Goal: Task Accomplishment & Management: Manage account settings

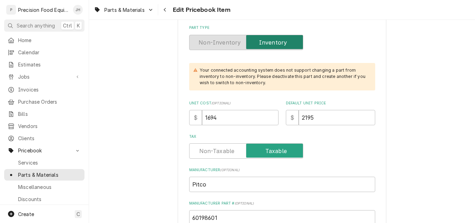
scroll to position [174, 0]
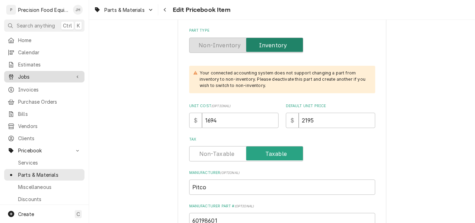
click at [31, 76] on span "Jobs" at bounding box center [44, 76] width 53 height 7
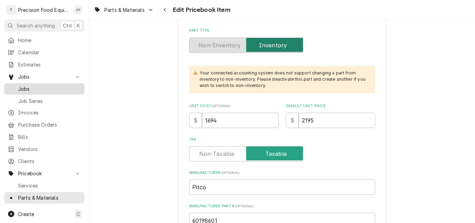
click at [31, 87] on span "Jobs" at bounding box center [49, 88] width 63 height 7
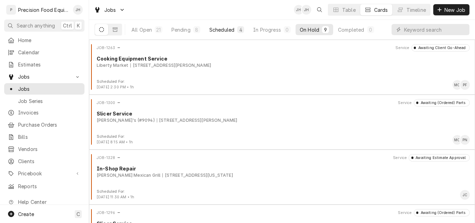
click at [226, 32] on div "Scheduled" at bounding box center [221, 29] width 25 height 7
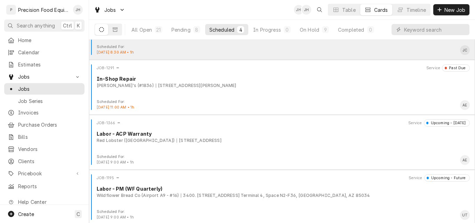
scroll to position [37, 0]
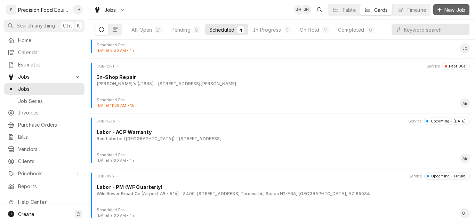
click at [448, 11] on span "New Job" at bounding box center [455, 9] width 24 height 7
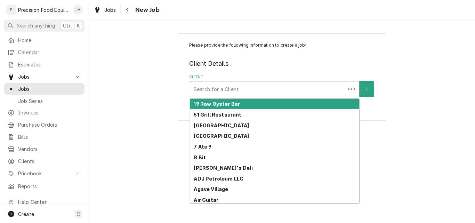
click at [226, 87] on div "Client" at bounding box center [268, 89] width 148 height 13
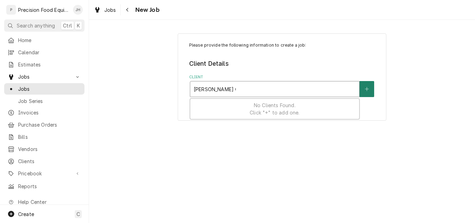
type input "[PERSON_NAME] Catering"
click at [367, 87] on icon "Create New Client" at bounding box center [367, 89] width 4 height 5
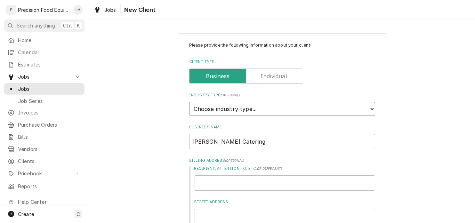
click at [271, 109] on select "Choose industry type... Residential Commercial Industrial Government" at bounding box center [282, 109] width 186 height 14
select select "2"
click at [189, 102] on select "Choose industry type... Residential Commercial Industrial Government" at bounding box center [282, 109] width 186 height 14
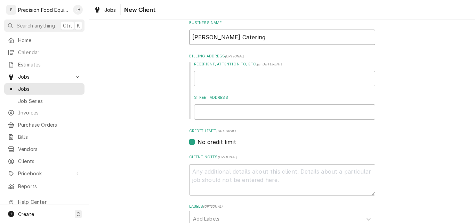
drag, startPoint x: 236, startPoint y: 39, endPoint x: 188, endPoint y: 38, distance: 48.0
click at [189, 38] on input "[PERSON_NAME] Catering" at bounding box center [282, 37] width 186 height 15
click at [211, 81] on input "Recipient, Attention To, etc. ( if different )" at bounding box center [284, 78] width 181 height 15
paste input "[PERSON_NAME] Catering"
type textarea "x"
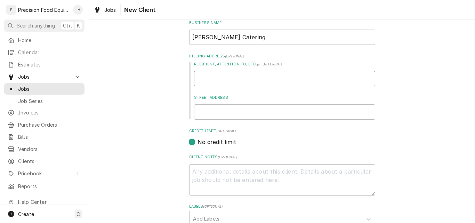
type input "[PERSON_NAME] Catering"
type textarea "x"
type input "[PERSON_NAME] Catering"
click at [216, 109] on input "Street Address" at bounding box center [284, 111] width 181 height 15
type input "46"
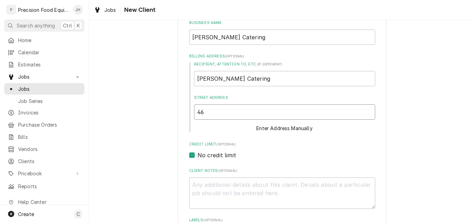
type textarea "x"
type input "46"
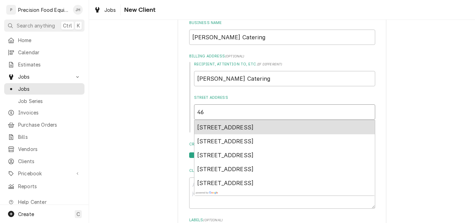
type textarea "x"
type input "46 e"
type textarea "x"
type input "46 e g"
type textarea "x"
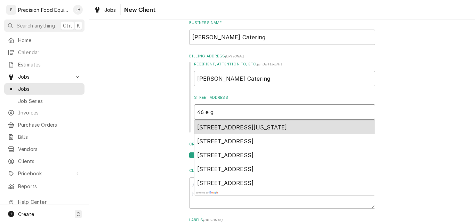
type input "46 e ga"
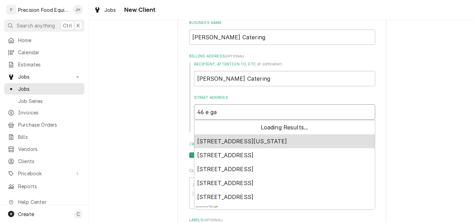
type textarea "x"
type input "46 e gal"
type textarea "x"
type input "46 e galv"
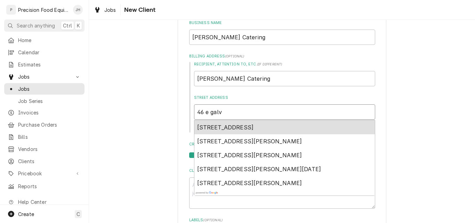
click at [254, 129] on span "46 East Galveston Street, Chandler, AZ, USA" at bounding box center [225, 127] width 57 height 7
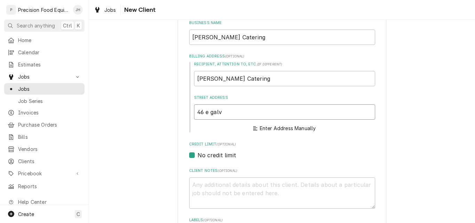
type textarea "x"
type input "46 E Galveston St"
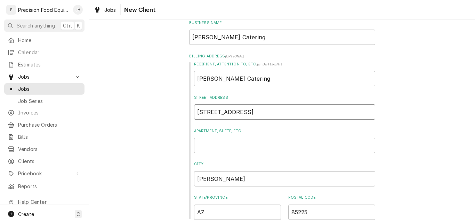
type textarea "x"
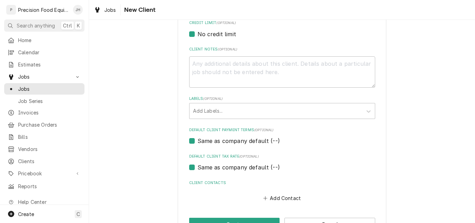
scroll to position [300, 0]
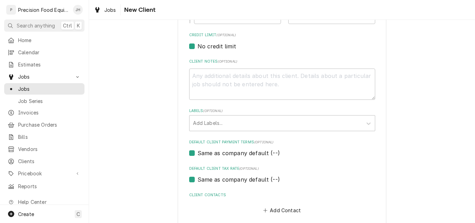
type input "46 E Galveston St"
click at [209, 79] on textarea "Client Notes ( optional )" at bounding box center [282, 84] width 186 height 31
type textarea "K"
type textarea "x"
type textarea "Ke"
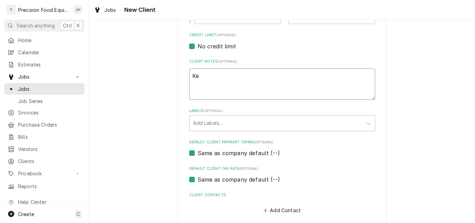
type textarea "x"
type textarea "Ken"
type textarea "x"
type textarea "Kenn"
type textarea "x"
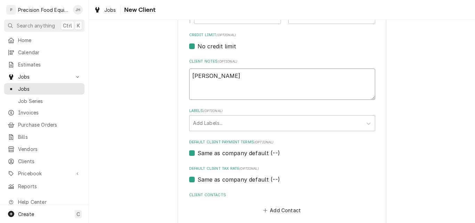
type textarea "Kenny"
type textarea "x"
type textarea "Kenny"
type textarea "x"
type textarea "Kenny i"
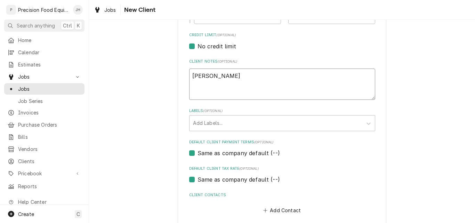
type textarea "x"
type textarea "Kenny is"
type textarea "x"
type textarea "Kenny is"
type textarea "x"
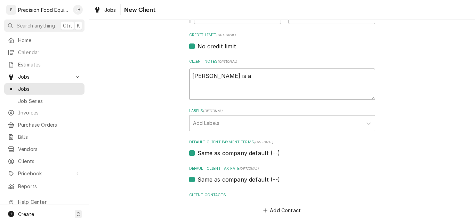
type textarea "Kenny is a"
type textarea "x"
type textarea "Kenny is a V"
type textarea "x"
type textarea "Kenny is a VI"
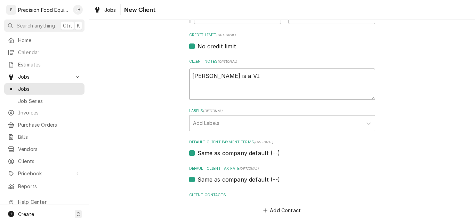
type textarea "x"
type textarea "Kenny is a VIP"
type textarea "x"
type textarea "Kenny is a VIP"
type textarea "x"
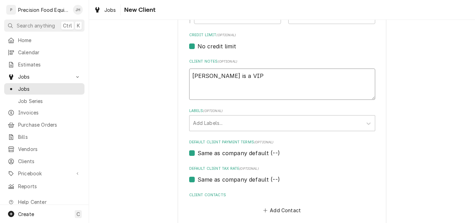
type textarea "Kenny is a VIP c"
type textarea "x"
type textarea "Kenny is a VIP cu"
type textarea "x"
type textarea "Kenny is a VIP cus"
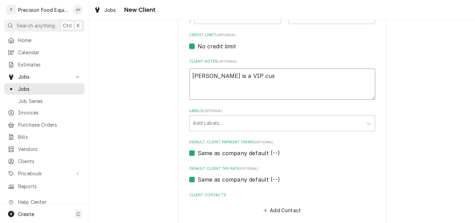
type textarea "x"
type textarea "Kenny is a VIP cust"
type textarea "x"
type textarea "Kenny is a VIP custo"
type textarea "x"
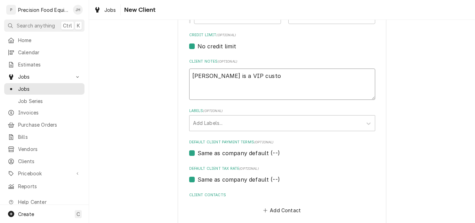
type textarea "Kenny is a VIP custom"
type textarea "x"
type textarea "Kenny is a VIP custome"
type textarea "x"
type textarea "Kenny is a VIP customer"
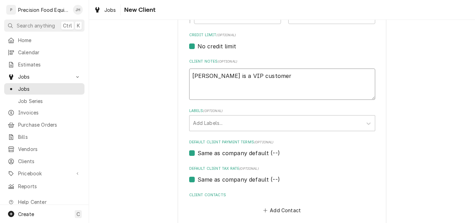
type textarea "x"
type textarea "Kenny is a VIP customer."
type textarea "x"
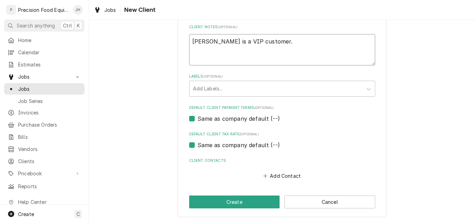
scroll to position [335, 0]
type textarea "Kenny is a VIP customer."
click at [284, 176] on button "Add Contact" at bounding box center [282, 176] width 40 height 10
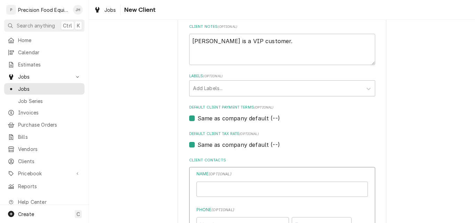
type textarea "x"
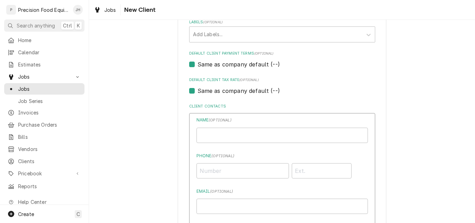
scroll to position [405, 0]
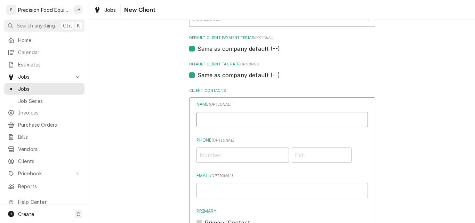
click at [219, 117] on input "Business Name" at bounding box center [283, 119] width 172 height 15
type input "Kenny Nash"
type input "(480) 392-8148"
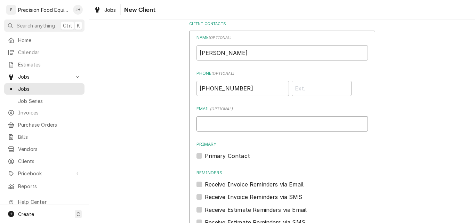
scroll to position [474, 0]
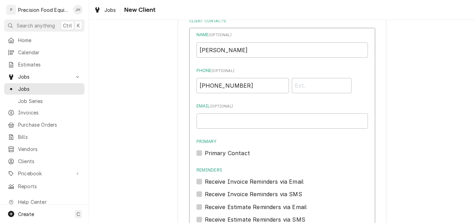
click at [213, 152] on label "Primary Contact" at bounding box center [227, 153] width 45 height 8
click at [213, 152] on input "Primary" at bounding box center [291, 156] width 172 height 15
checkbox input "true"
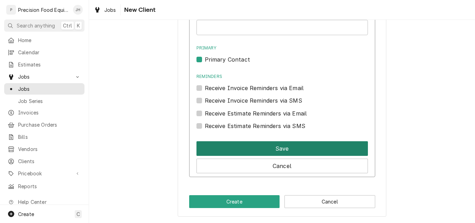
click at [281, 147] on button "Save" at bounding box center [283, 148] width 172 height 15
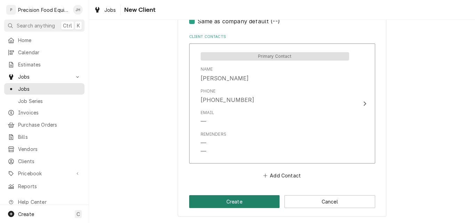
click at [256, 201] on button "Create" at bounding box center [234, 201] width 91 height 13
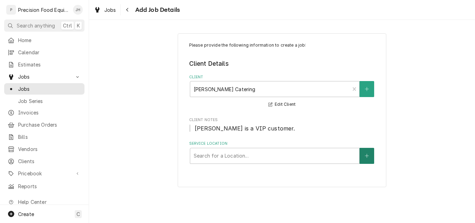
click at [364, 156] on button "Service Location" at bounding box center [367, 156] width 15 height 16
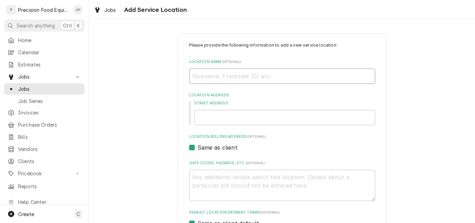
click at [205, 82] on input "Location Name ( optional )" at bounding box center [282, 76] width 186 height 15
type textarea "x"
type input "R"
type textarea "x"
type input "Ro"
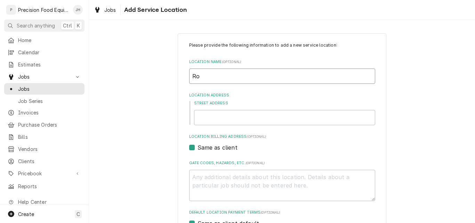
type textarea "x"
type input "Rob"
type textarea "x"
type input "Robe"
type textarea "x"
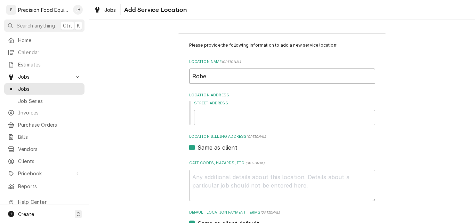
type input "Rober"
type textarea "x"
type input "Robert"
type textarea "x"
type input "Roberts"
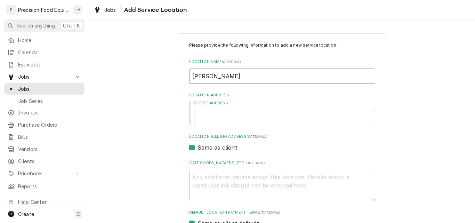
type textarea "x"
type input "Roberts"
type textarea "x"
type input "Roberts C"
type textarea "x"
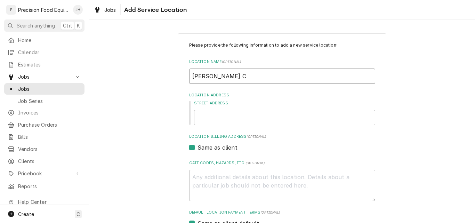
type input "Roberts Ca"
type textarea "x"
type input "Roberts Cat"
type textarea "x"
type input "Roberts Cate"
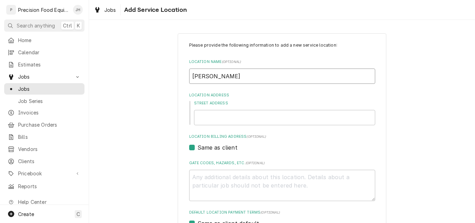
type textarea "x"
type input "Roberts Cater"
type textarea "x"
type input "Roberts Cateri"
type textarea "x"
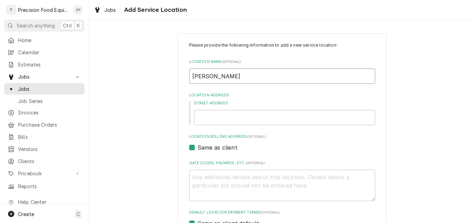
type input "Roberts Caterin"
type textarea "x"
type input "Roberts Catering"
type textarea "x"
type input "46"
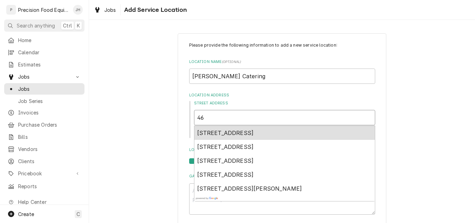
type textarea "x"
type input "46"
type textarea "x"
type input "46 e"
type textarea "x"
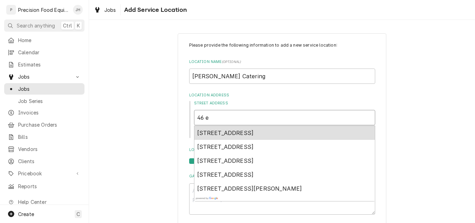
type input "46 e"
type textarea "x"
type input "46 e g"
type textarea "x"
type input "46 e ga"
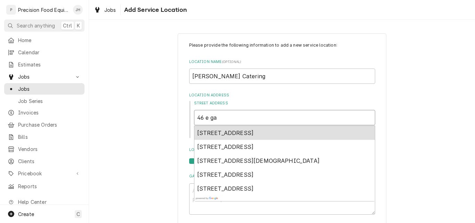
type textarea "x"
type input "46 e gal"
type textarea "x"
type input "46 e galv"
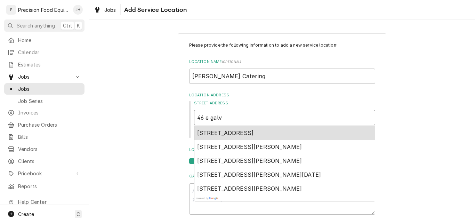
click at [254, 132] on span "46 East Galveston Street, Chandler, AZ, USA" at bounding box center [225, 132] width 57 height 7
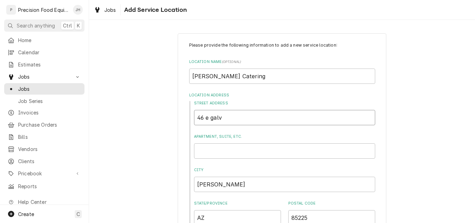
type textarea "x"
type input "46 E Galveston St"
type textarea "x"
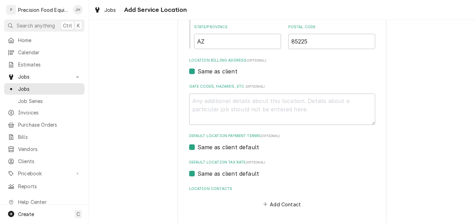
scroll to position [205, 0]
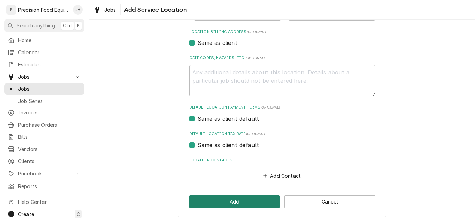
type input "46 E Galveston St"
click at [236, 202] on button "Add" at bounding box center [234, 201] width 91 height 13
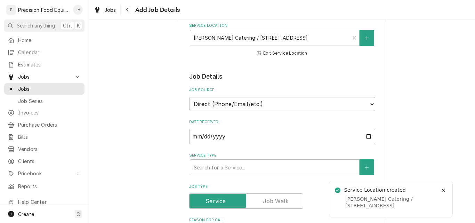
scroll to position [139, 0]
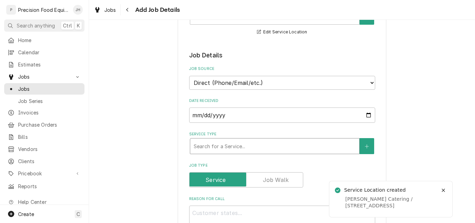
click at [227, 148] on div "Service Type" at bounding box center [275, 146] width 162 height 13
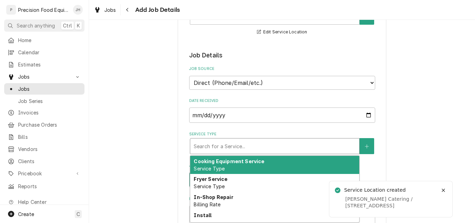
type textarea "x"
type input "m"
type textarea "x"
type input "mi"
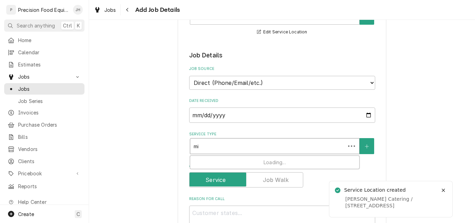
type textarea "x"
type input "mix"
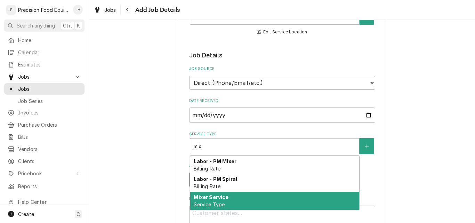
click at [216, 197] on strong "Mixer Service" at bounding box center [211, 197] width 35 height 6
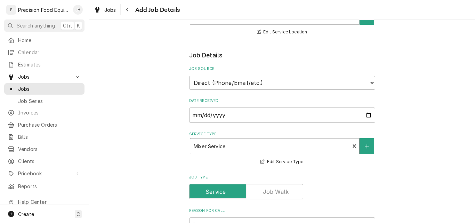
scroll to position [174, 0]
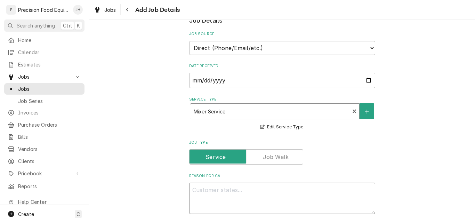
click at [222, 190] on textarea "Reason For Call" at bounding box center [282, 198] width 186 height 31
type textarea "x"
type textarea "M"
type textarea "x"
type textarea "Mi"
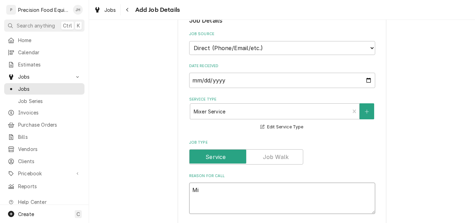
type textarea "x"
type textarea "Mix"
type textarea "x"
type textarea "Mixe"
type textarea "x"
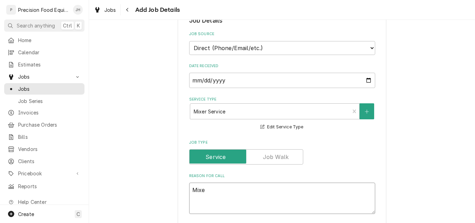
type textarea "Mixer"
type textarea "x"
type textarea "Mixer"
type textarea "x"
type textarea "Mixer ha"
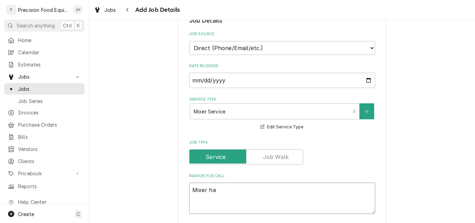
type textarea "x"
type textarea "Mixer has"
type textarea "x"
type textarea "Mixer has b"
type textarea "x"
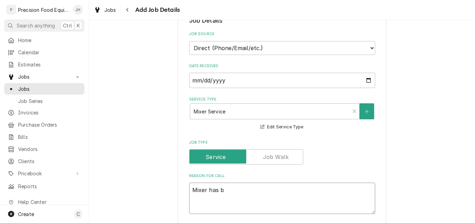
type textarea "Mixer has be"
type textarea "x"
type textarea "Mixer has bee"
type textarea "x"
type textarea "Mixer has been"
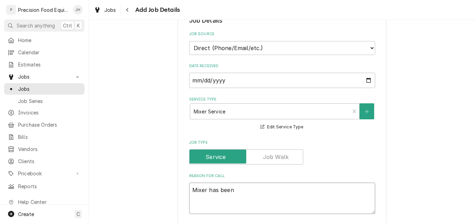
type textarea "x"
type textarea "Mixer has been"
type textarea "x"
type textarea "Mixer has been w"
type textarea "x"
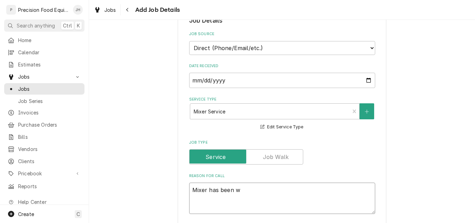
type textarea "Mixer has been wo"
type textarea "x"
type textarea "Mixer has been wor"
type textarea "x"
type textarea "Mixer has been work"
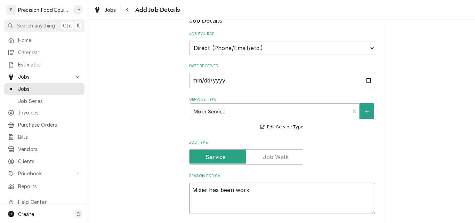
type textarea "x"
type textarea "Mixer has been worki"
type textarea "x"
type textarea "Mixer has been work"
type textarea "x"
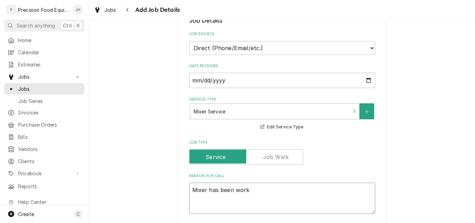
type textarea "Mixer has been worke"
type textarea "x"
type textarea "Mixer has been worked"
type textarea "x"
type textarea "Mixer has been worked"
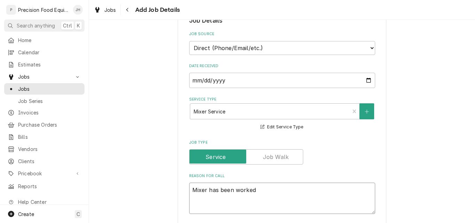
type textarea "x"
type textarea "Mixer has been worked o"
type textarea "x"
type textarea "Mixer has been worked on"
type textarea "x"
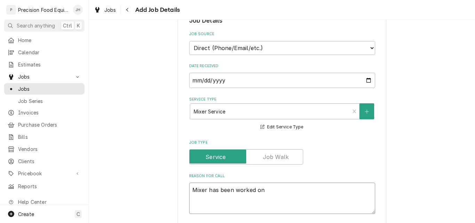
type textarea "Mixer has been worked on"
type textarea "x"
type textarea "Mixer has been worked on b"
type textarea "x"
type textarea "Mixer has been worked on by"
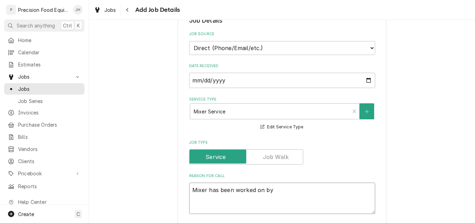
type textarea "x"
type textarea "Mixer has been worked on by"
type textarea "x"
type textarea "Mixer has been worked on by W"
type textarea "x"
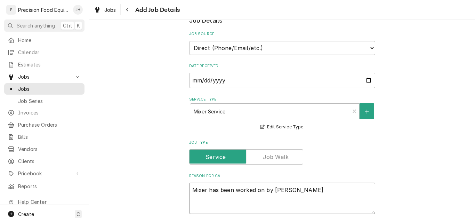
type textarea "Mixer has been worked on by Win"
type textarea "x"
type textarea "Mixer has been worked on by Wind"
type textarea "x"
type textarea "Mixer has been worked on by Windy"
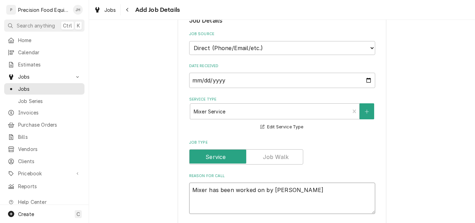
type textarea "x"
type textarea "Mixer has been worked on by Windy"
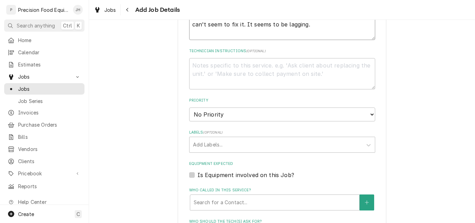
scroll to position [418, 0]
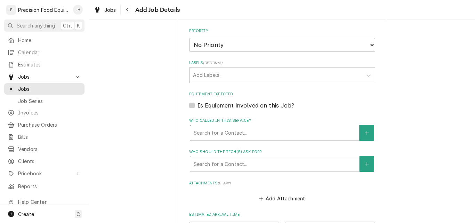
click at [243, 132] on div "Who called in this service?" at bounding box center [275, 133] width 162 height 13
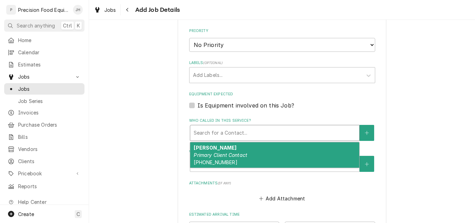
click at [236, 148] on div "Kenny Nash Primary Client Contact (480) 392-8148" at bounding box center [274, 154] width 169 height 25
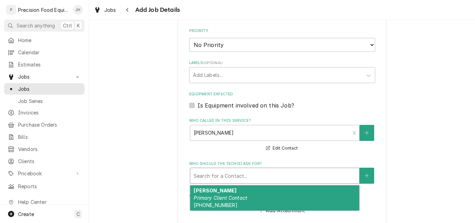
click at [229, 175] on div "Who should the tech(s) ask for?" at bounding box center [275, 175] width 162 height 13
click at [219, 199] on em "Primary Client Contact" at bounding box center [221, 198] width 54 height 6
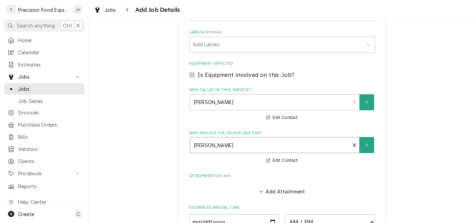
scroll to position [522, 0]
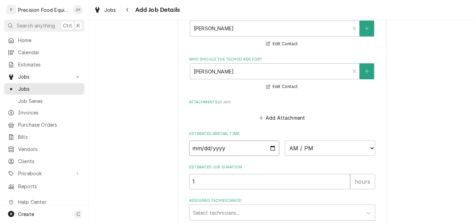
click at [268, 150] on input "Date" at bounding box center [234, 148] width 90 height 15
click at [369, 147] on select "AM / PM 6:00 AM 6:15 AM 6:30 AM 6:45 AM 7:00 AM 7:15 AM 7:30 AM 7:45 AM 8:00 AM…" at bounding box center [330, 148] width 90 height 15
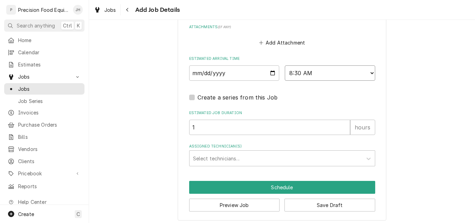
scroll to position [601, 0]
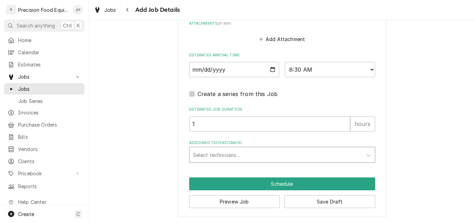
click at [210, 155] on div "Assigned Technician(s)" at bounding box center [276, 155] width 166 height 13
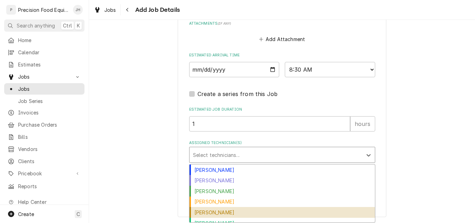
scroll to position [17, 0]
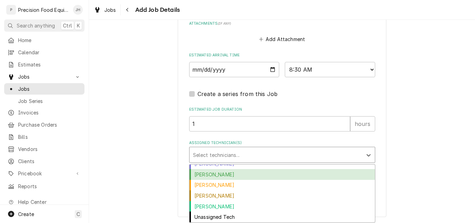
click at [215, 175] on div "Jason Hertel" at bounding box center [282, 174] width 185 height 11
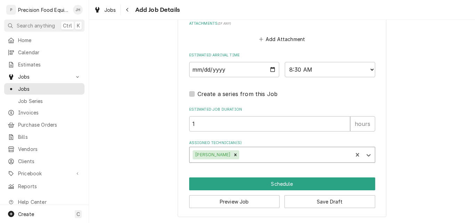
click at [253, 153] on div "Assigned Technician(s)" at bounding box center [295, 155] width 109 height 13
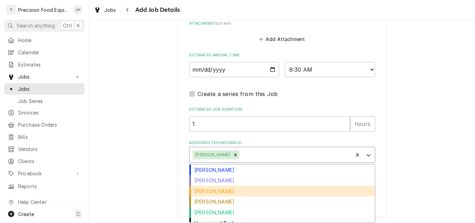
click at [214, 192] on div "Mike Caster" at bounding box center [282, 191] width 185 height 11
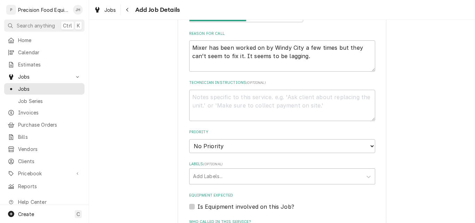
scroll to position [287, 0]
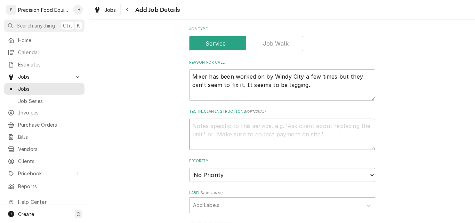
click at [217, 128] on textarea "Technician Instructions ( optional )" at bounding box center [282, 134] width 186 height 31
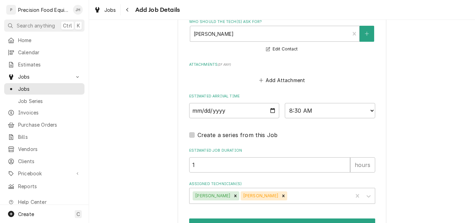
scroll to position [601, 0]
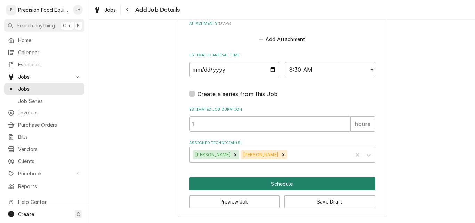
click at [282, 184] on button "Schedule" at bounding box center [282, 183] width 186 height 13
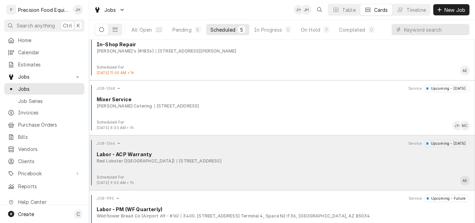
scroll to position [70, 0]
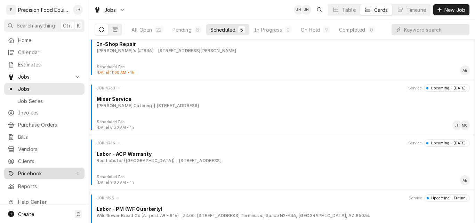
click at [26, 170] on span "Pricebook" at bounding box center [44, 173] width 53 height 7
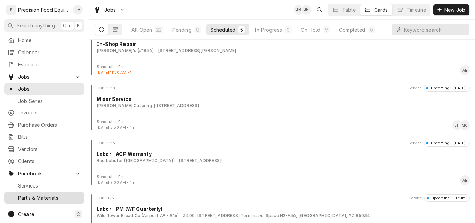
click at [25, 194] on span "Parts & Materials" at bounding box center [49, 197] width 63 height 7
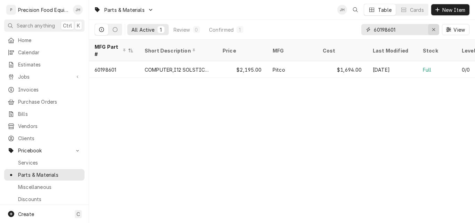
click at [436, 31] on div "Erase input" at bounding box center [433, 29] width 7 height 7
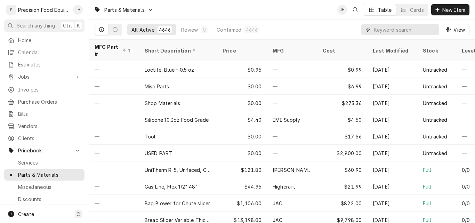
click at [383, 31] on input "Dynamic Content Wrapper" at bounding box center [405, 29] width 62 height 11
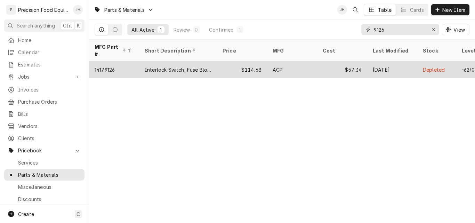
type input "9126"
click at [315, 61] on div "ACP" at bounding box center [292, 69] width 50 height 17
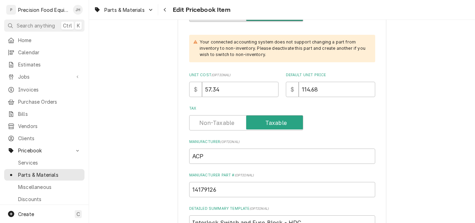
scroll to position [209, 0]
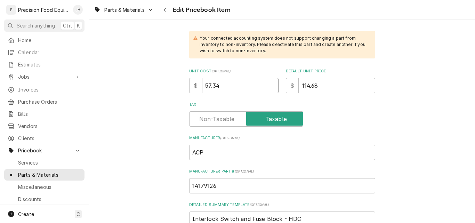
drag, startPoint x: 198, startPoint y: 90, endPoint x: 122, endPoint y: 89, distance: 76.2
type textarea "x"
type input "5"
type textarea "x"
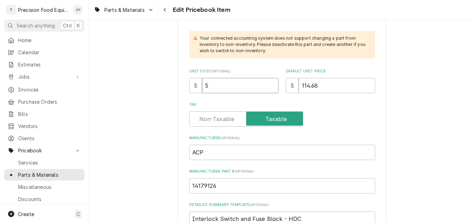
type input "58"
type textarea "x"
type input "58.0"
type textarea "x"
type input "58.08"
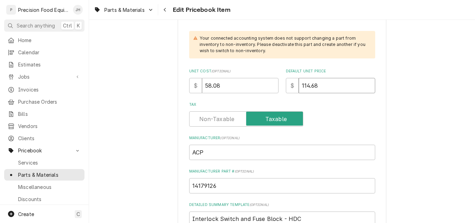
type textarea "x"
type input "1"
type textarea "x"
type input "16"
type textarea "x"
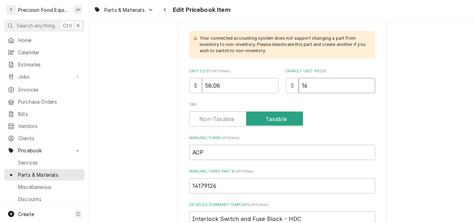
type input ".16"
type textarea "x"
type input "1.16"
type textarea "x"
type input "116.16"
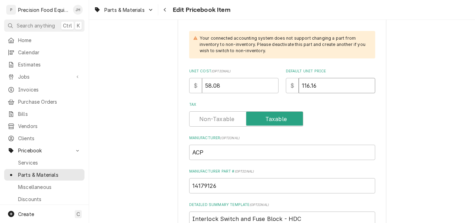
type textarea "x"
type input "116.16"
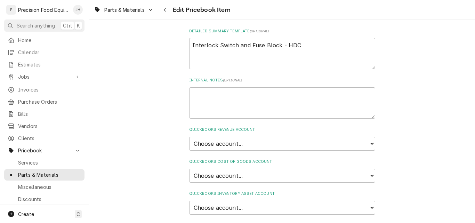
scroll to position [383, 0]
click at [238, 141] on select "Choose account... Discount Income Misc Income Non taxable issues 46600: Parts a…" at bounding box center [282, 143] width 186 height 14
select select "8000000A-1210141275"
click at [189, 136] on select "Choose account... Discount Income Misc Income Non taxable issues 46600: Parts a…" at bounding box center [282, 143] width 186 height 14
type textarea "x"
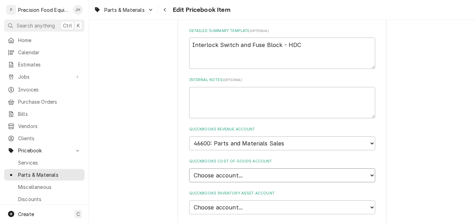
click at [245, 175] on select "Choose account... Loss Expense Loss Expense 11/3/2014 Loss Expense 11/4/2014 Co…" at bounding box center [282, 175] width 186 height 14
select select "80000023-1210145225"
click at [189, 168] on select "Choose account... Loss Expense Loss Expense 11/3/2014 Loss Expense 11/4/2014 Co…" at bounding box center [282, 175] width 186 height 14
type textarea "x"
click at [242, 207] on select "Choose account... Undeposited Funds Inventory Asset Payroll Asset" at bounding box center [282, 207] width 186 height 14
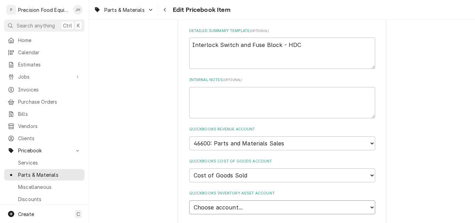
select select "80000022-1210145225"
click at [189, 200] on select "Choose account... Undeposited Funds Inventory Asset Payroll Asset" at bounding box center [282, 207] width 186 height 14
type textarea "x"
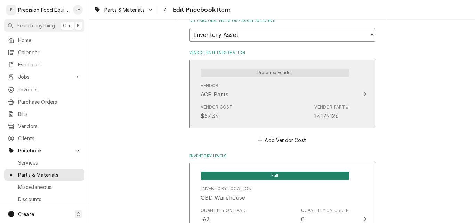
scroll to position [557, 0]
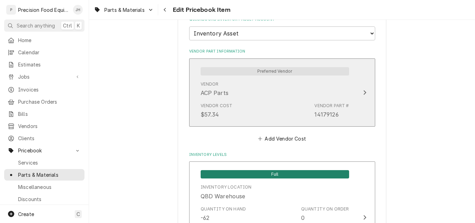
click at [254, 103] on div "Vendor Cost $57.34 Vendor Part # 14179126" at bounding box center [275, 111] width 149 height 22
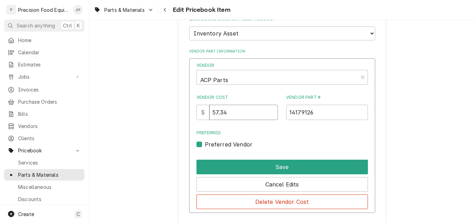
drag, startPoint x: 236, startPoint y: 111, endPoint x: 193, endPoint y: 117, distance: 42.5
click at [193, 117] on div "Vendor ACP Parts Vendor Cost $ 57.34 Vendor Part # 14179126 Preferred Preferred…" at bounding box center [282, 135] width 186 height 155
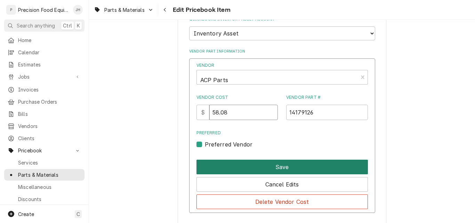
type input "58.08"
click at [277, 167] on button "Save" at bounding box center [283, 167] width 172 height 15
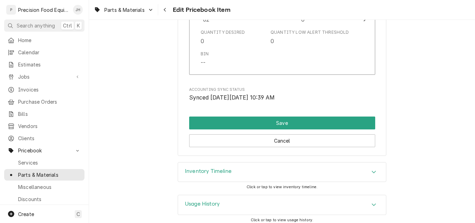
scroll to position [760, 0]
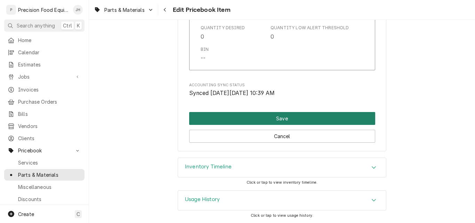
click at [271, 118] on button "Save" at bounding box center [282, 118] width 186 height 13
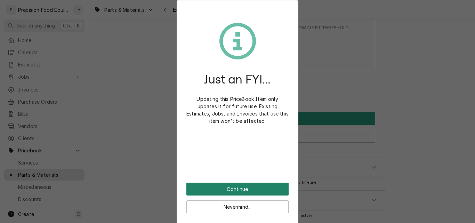
click at [239, 186] on button "Continue" at bounding box center [237, 189] width 102 height 13
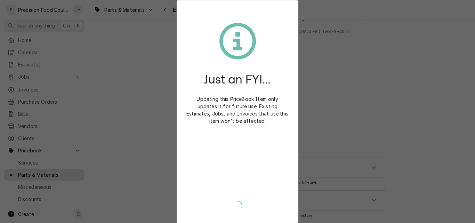
type textarea "x"
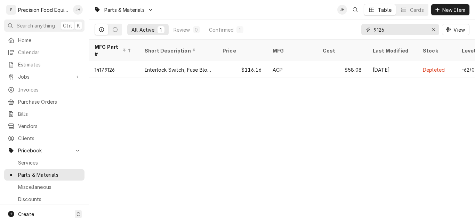
drag, startPoint x: 391, startPoint y: 32, endPoint x: 317, endPoint y: 31, distance: 74.5
click at [317, 31] on div "All Active 1 Review 0 Confirmed 1 9126 View" at bounding box center [282, 29] width 375 height 19
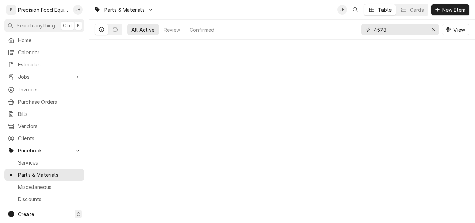
type input "4578"
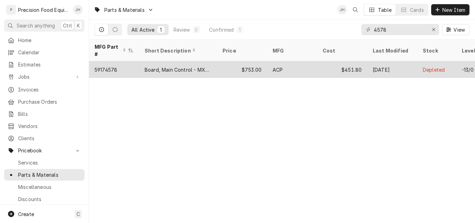
click at [136, 63] on div "59174578" at bounding box center [114, 69] width 50 height 17
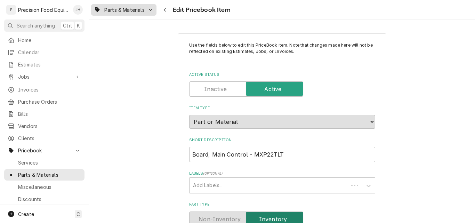
type textarea "x"
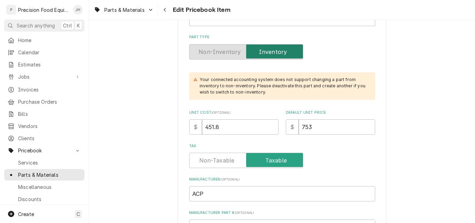
scroll to position [174, 0]
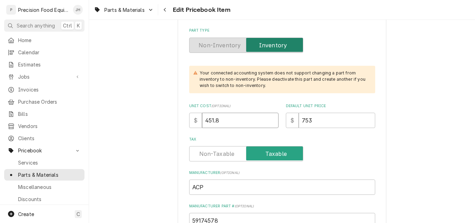
drag, startPoint x: 158, startPoint y: 136, endPoint x: 146, endPoint y: 137, distance: 12.2
click at [223, 120] on input "451.8" at bounding box center [240, 120] width 77 height 15
drag, startPoint x: 223, startPoint y: 120, endPoint x: 177, endPoint y: 122, distance: 46.0
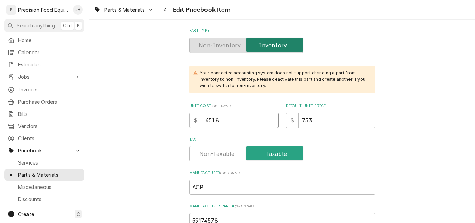
type input "4"
type textarea "x"
type input "45"
type textarea "x"
type input "458"
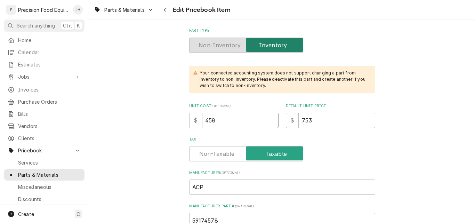
type textarea "x"
type input "458.4"
type textarea "x"
type input "458.40"
click at [312, 120] on input "753" at bounding box center [337, 120] width 77 height 15
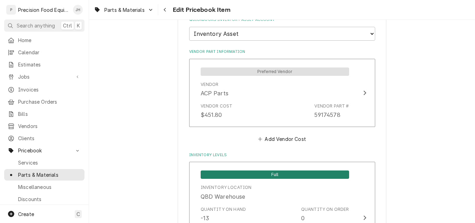
scroll to position [557, 0]
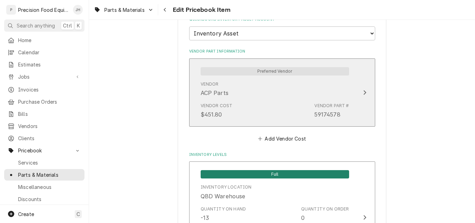
click at [251, 107] on div "Vendor Cost $451.80 Vendor Part # 59174578" at bounding box center [275, 111] width 149 height 22
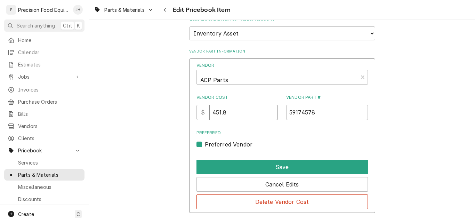
drag, startPoint x: 234, startPoint y: 112, endPoint x: 174, endPoint y: 120, distance: 61.0
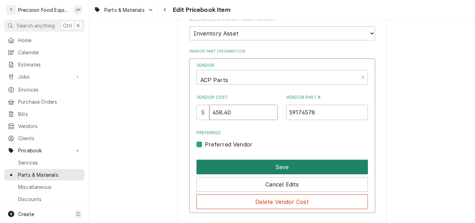
type input "458.40"
click at [307, 168] on button "Save" at bounding box center [283, 167] width 172 height 15
type textarea "x"
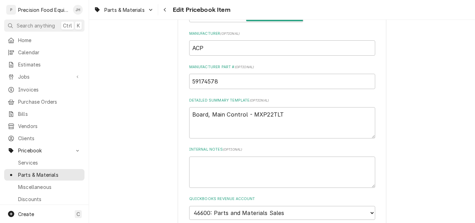
scroll to position [244, 0]
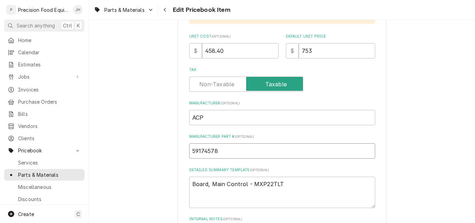
drag, startPoint x: 224, startPoint y: 153, endPoint x: 166, endPoint y: 161, distance: 58.3
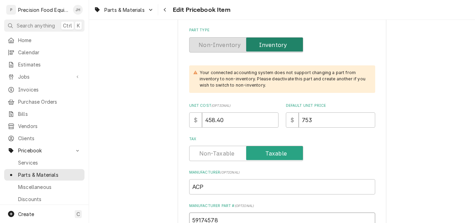
scroll to position [174, 0]
drag, startPoint x: 315, startPoint y: 120, endPoint x: 257, endPoint y: 122, distance: 57.8
click at [257, 122] on div "Unit Cost ( optional ) $ 458.40 Default Unit Price $ 753" at bounding box center [282, 115] width 186 height 25
type input "7"
type textarea "x"
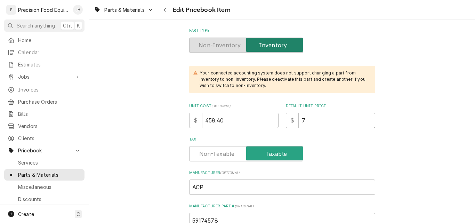
type input "76"
type textarea "x"
type input "764"
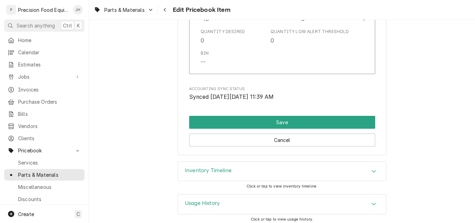
scroll to position [760, 0]
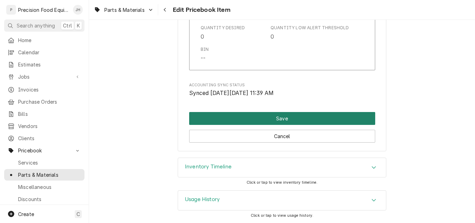
click at [280, 117] on button "Save" at bounding box center [282, 118] width 186 height 13
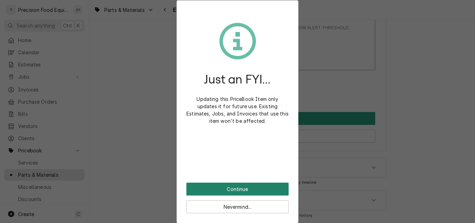
click at [241, 186] on button "Continue" at bounding box center [237, 189] width 102 height 13
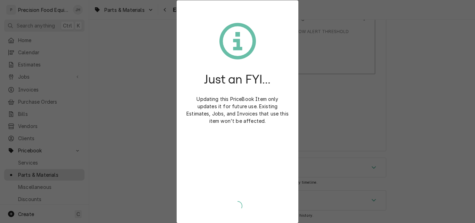
scroll to position [756, 0]
type textarea "x"
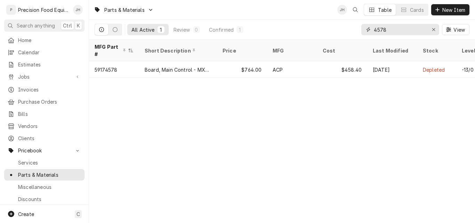
drag, startPoint x: 392, startPoint y: 29, endPoint x: 352, endPoint y: 28, distance: 40.0
click at [354, 28] on div "All Active 1 Review 0 Confirmed 1 4578 View" at bounding box center [282, 29] width 375 height 19
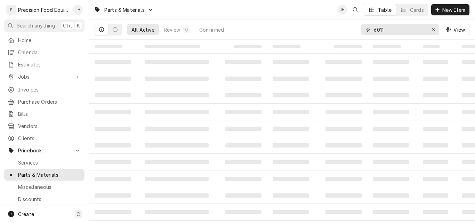
type input "6011"
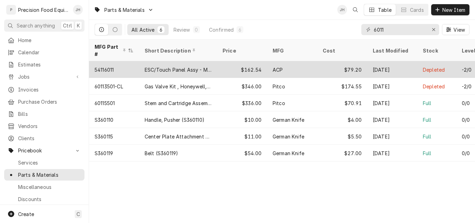
click at [200, 66] on div "ESC/Touch Panel Assy - MM" at bounding box center [178, 69] width 67 height 7
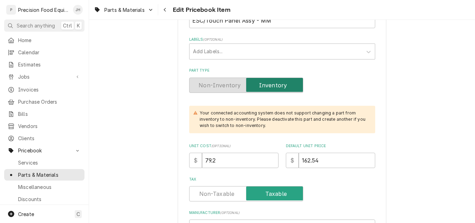
scroll to position [209, 0]
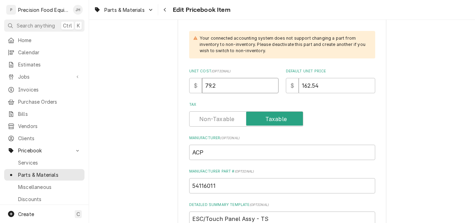
drag, startPoint x: 220, startPoint y: 89, endPoint x: 169, endPoint y: 95, distance: 50.8
type textarea "x"
type input "8"
type textarea "x"
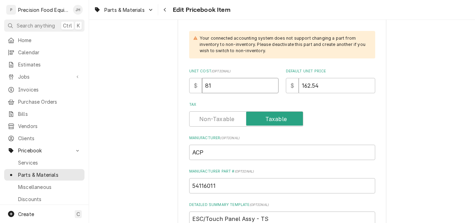
type input "81"
drag, startPoint x: 316, startPoint y: 85, endPoint x: 341, endPoint y: 85, distance: 24.4
click at [340, 85] on input "162.54" at bounding box center [337, 85] width 77 height 15
type textarea "x"
type input "162.5"
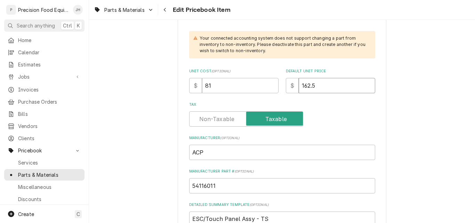
type textarea "x"
type input "162"
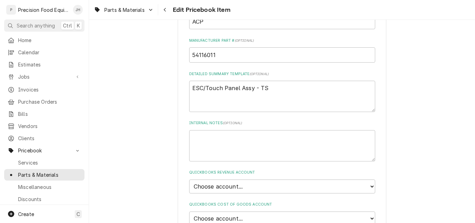
scroll to position [418, 0]
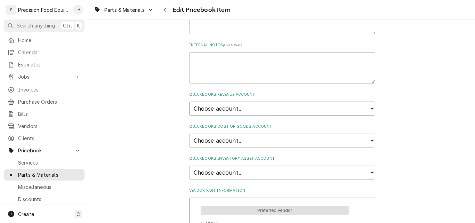
click at [272, 105] on select "Choose account... Discount Income Misc Income Non taxable issues 46600: Parts a…" at bounding box center [282, 109] width 186 height 14
select select "8000000A-1210141275"
click at [189, 102] on select "Choose account... Discount Income Misc Income Non taxable issues 46600: Parts a…" at bounding box center [282, 109] width 186 height 14
type textarea "x"
click at [257, 142] on select "Choose account... Loss Expense Loss Expense 11/3/2014 Loss Expense 11/4/2014 Co…" at bounding box center [282, 141] width 186 height 14
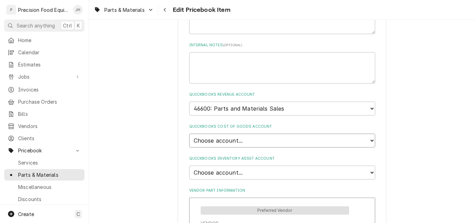
select select "80000023-1210145225"
click at [189, 134] on select "Choose account... Loss Expense Loss Expense 11/3/2014 Loss Expense 11/4/2014 Co…" at bounding box center [282, 141] width 186 height 14
type textarea "x"
click at [248, 175] on select "Choose account... Undeposited Funds Inventory Asset Payroll Asset" at bounding box center [282, 173] width 186 height 14
select select "80000022-1210145225"
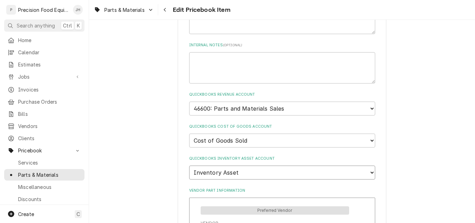
click at [189, 166] on select "Choose account... Undeposited Funds Inventory Asset Payroll Asset" at bounding box center [282, 173] width 186 height 14
type textarea "x"
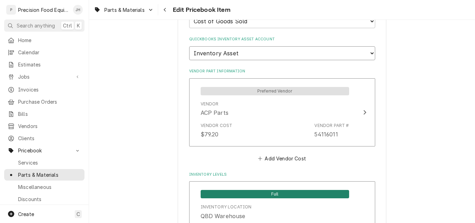
scroll to position [557, 0]
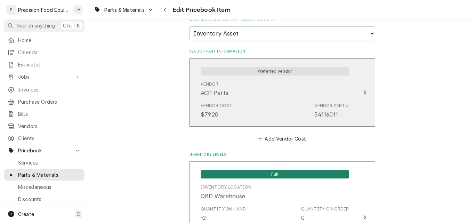
click at [301, 92] on div "Vendor ACP Parts" at bounding box center [275, 89] width 149 height 22
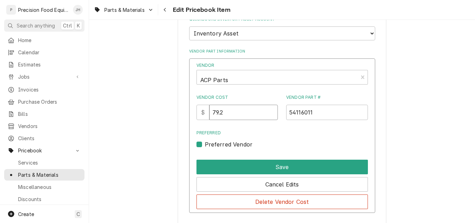
drag, startPoint x: 235, startPoint y: 112, endPoint x: 192, endPoint y: 117, distance: 43.4
click at [192, 117] on div "Vendor ACP Parts Vendor Cost $ 79.2 Vendor Part # 54116011 Preferred Preferred …" at bounding box center [282, 135] width 186 height 155
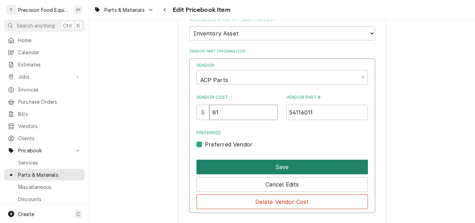
type input "81"
click at [264, 165] on button "Save" at bounding box center [283, 167] width 172 height 15
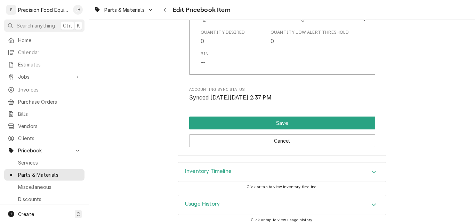
scroll to position [760, 0]
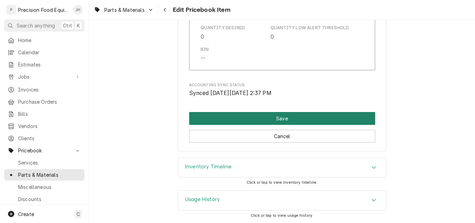
click at [258, 114] on button "Save" at bounding box center [282, 118] width 186 height 13
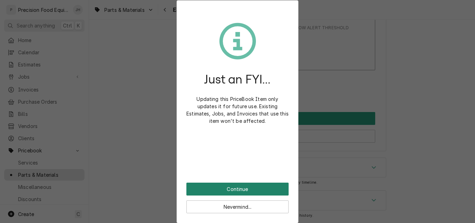
click at [237, 189] on button "Continue" at bounding box center [237, 189] width 102 height 13
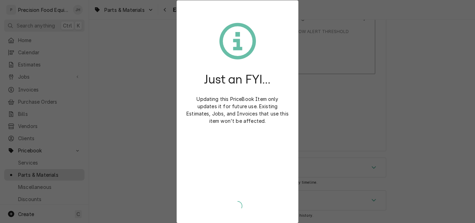
type textarea "x"
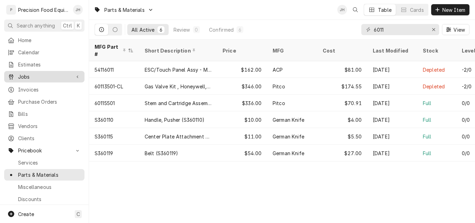
click at [25, 76] on span "Jobs" at bounding box center [44, 76] width 53 height 7
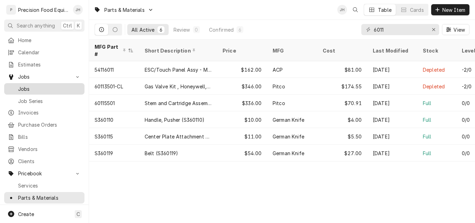
click at [44, 86] on span "Jobs" at bounding box center [49, 88] width 63 height 7
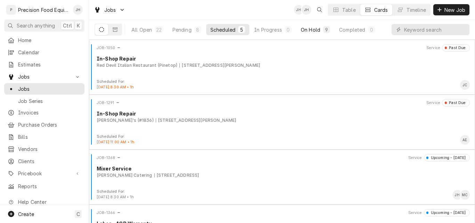
click at [312, 29] on div "On Hold" at bounding box center [310, 29] width 19 height 7
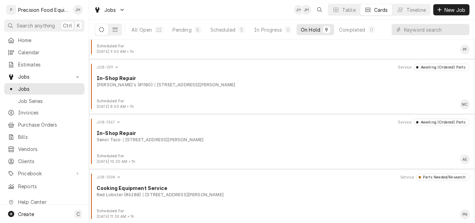
scroll to position [311, 0]
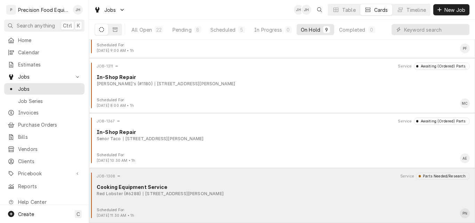
click at [291, 204] on div "JOB-1308 Service Parts Needed/Research Cooking Equipment Service Red Lobster (#…" at bounding box center [282, 190] width 381 height 35
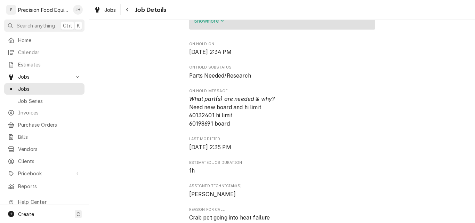
scroll to position [313, 0]
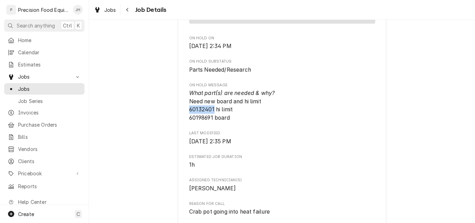
drag, startPoint x: 212, startPoint y: 110, endPoint x: 185, endPoint y: 112, distance: 26.6
click at [185, 112] on div "Red Lobster (#6288) #6288 / 13709 W. Bell Rd., Surprise, AZ 85374 Roopairs Job …" at bounding box center [282, 149] width 209 height 836
copy span "60132401"
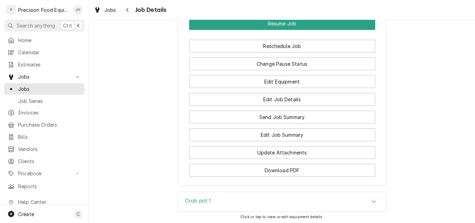
scroll to position [696, 0]
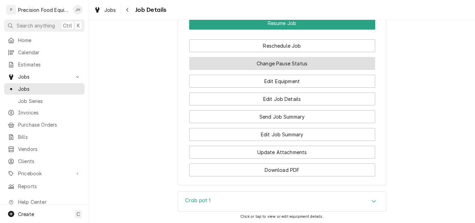
click at [278, 61] on button "Change Pause Status" at bounding box center [282, 63] width 186 height 13
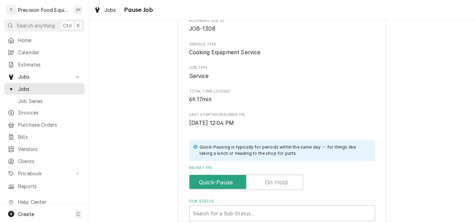
scroll to position [167, 0]
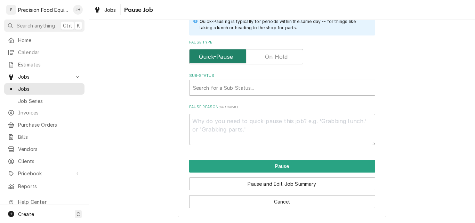
click at [256, 59] on input "Pause Type" at bounding box center [246, 56] width 108 height 15
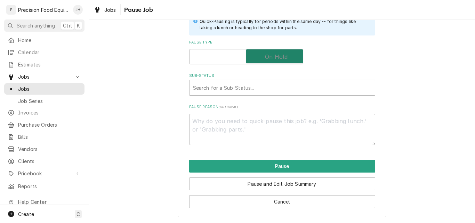
checkbox input "true"
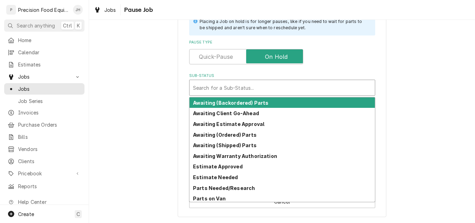
click at [221, 90] on div "Sub-Status" at bounding box center [282, 87] width 178 height 13
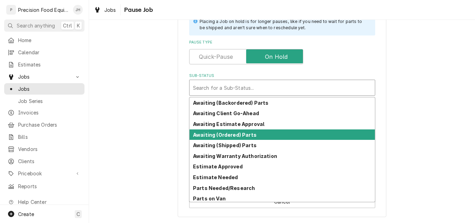
click at [218, 133] on strong "Awaiting (Ordered) Parts" at bounding box center [225, 135] width 64 height 6
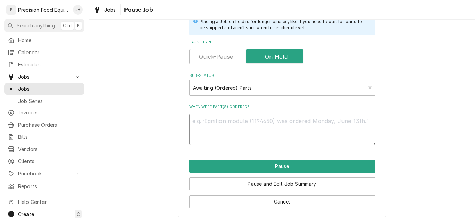
click at [199, 126] on textarea "When were part(s) ordered?" at bounding box center [282, 129] width 186 height 31
type textarea "x"
type textarea "6"
type textarea "x"
type textarea "60"
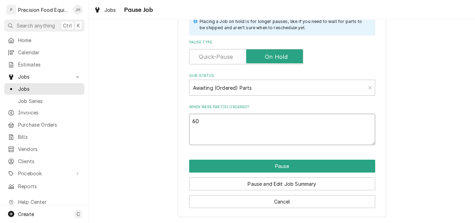
type textarea "x"
type textarea "600"
type textarea "x"
type textarea "6007"
type textarea "x"
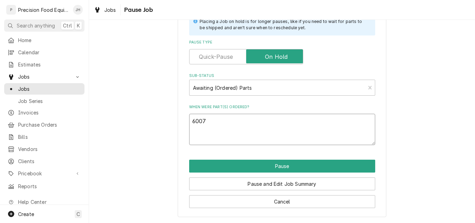
type textarea "60070"
type textarea "x"
type textarea "600707"
type textarea "x"
type textarea "6007070"
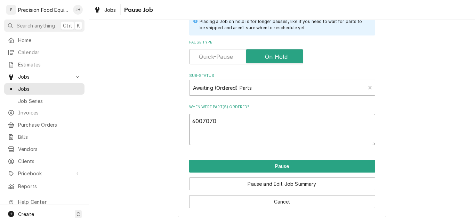
type textarea "x"
type textarea "60070701"
type textarea "x"
type textarea "60070701"
type textarea "x"
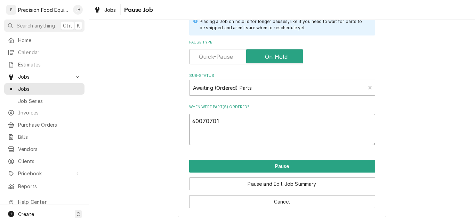
type textarea "60070701 6"
type textarea "x"
type textarea "60070701 60"
type textarea "x"
type textarea "60070701 601"
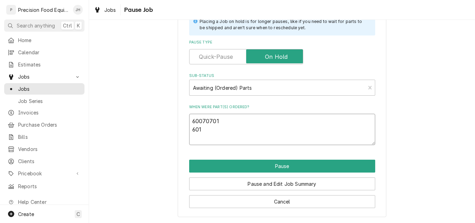
type textarea "x"
type textarea "60070701 6019"
type textarea "x"
type textarea "60070701 60198"
type textarea "x"
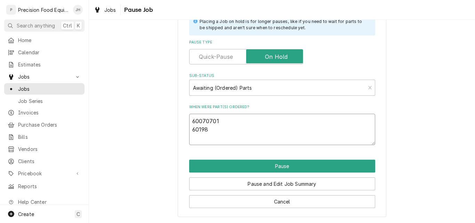
type textarea "60070701 601986"
type textarea "x"
type textarea "60070701 6019860"
type textarea "x"
type textarea "60070701 60198601"
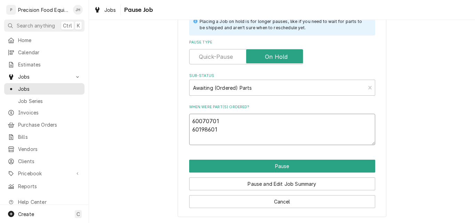
click at [189, 122] on textarea "60070701 60198601" at bounding box center [282, 129] width 186 height 31
type textarea "x"
type textarea "p60070701 60198601"
type textarea "x"
type textarea "60070701 60198601"
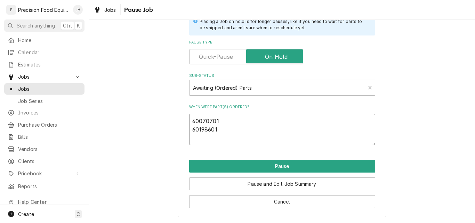
type textarea "x"
type textarea "P60070701 60198601"
type textarea "x"
type textarea "Pa60070701 60198601"
type textarea "x"
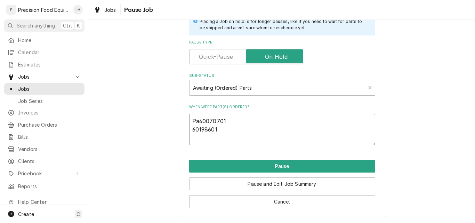
type textarea "Pac60070701 60198601"
type textarea "x"
type textarea "PacS60070701 60198601"
type textarea "x"
type textarea "PacSt60070701 60198601"
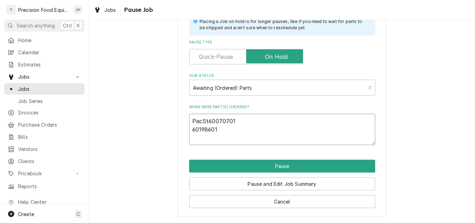
type textarea "x"
type textarea "PacSta60070701 60198601"
type textarea "x"
type textarea "PacStan60070701 60198601"
type textarea "x"
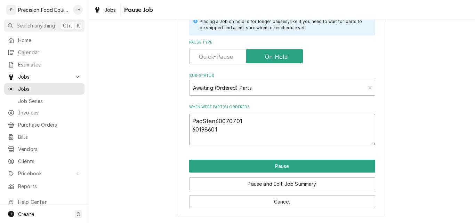
type textarea "PacStand60070701 60198601"
type textarea "x"
type textarea "PacStanda60070701 60198601"
type textarea "x"
type textarea "PacStandar60070701 60198601"
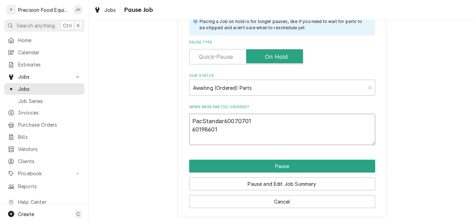
type textarea "x"
type textarea "PacStandard60070701 60198601"
type textarea "x"
type textarea "PacStandard 60070701 60198601"
type textarea "x"
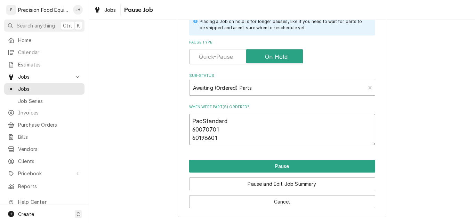
type textarea "0PacStandard 60070701 60198601"
type textarea "x"
type textarea "08PacStandard 60070701 60198601"
type textarea "x"
type textarea "08/PacStandard 60070701 60198601"
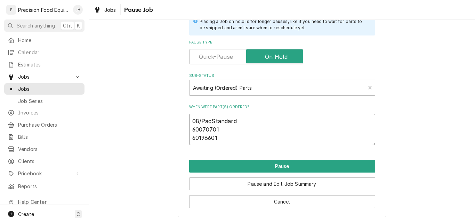
type textarea "x"
type textarea "08/1PacStandard 60070701 60198601"
type textarea "x"
type textarea "08/14PacStandard 60070701 60198601"
type textarea "x"
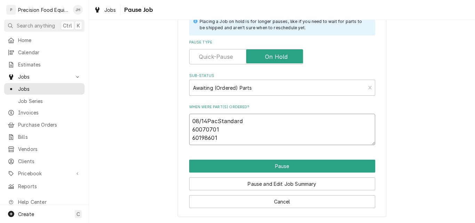
type textarea "08/14/PacStandard 60070701 60198601"
type textarea "x"
type textarea "08/14/2PacStandard 60070701 60198601"
type textarea "x"
type textarea "08/14/25PacStandard 60070701 60198601"
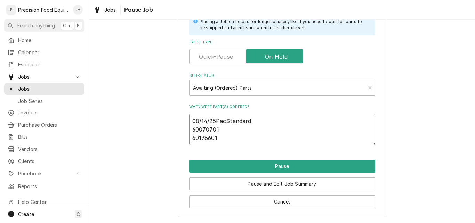
type textarea "x"
type textarea "08/14/25 PacStandard 60070701 60198601"
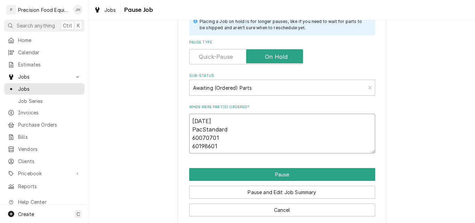
type textarea "x"
type textarea "08/14/25PacStandard 60070701 60198601"
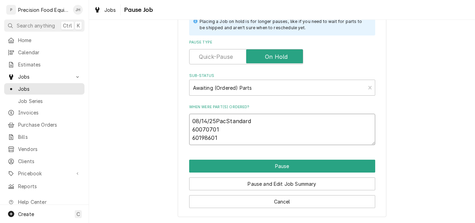
type textarea "x"
type textarea "08/14/25 PacStandard 60070701 60198601"
type textarea "x"
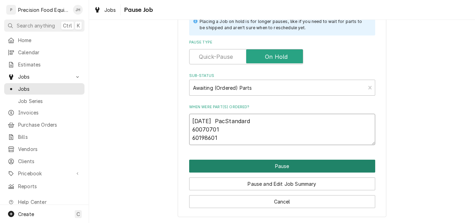
type textarea "08/14/25 PacStandard 60070701 60198601"
click at [273, 167] on button "Pause" at bounding box center [282, 166] width 186 height 13
type textarea "x"
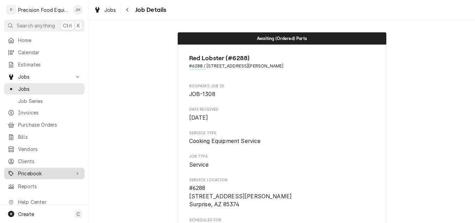
click at [26, 170] on span "Pricebook" at bounding box center [44, 173] width 53 height 7
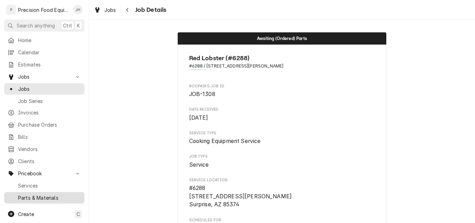
click at [33, 194] on span "Parts & Materials" at bounding box center [49, 197] width 63 height 7
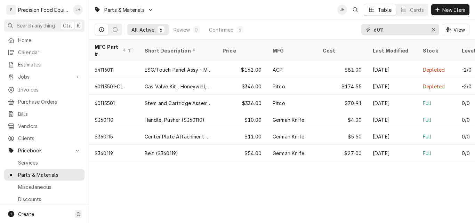
drag, startPoint x: 398, startPoint y: 28, endPoint x: 333, endPoint y: 31, distance: 64.8
click at [333, 31] on div "All Active 6 Review 0 Confirmed 6 6011 View" at bounding box center [282, 29] width 375 height 19
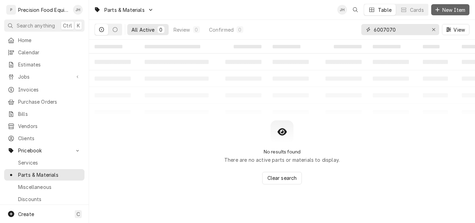
type input "6007070"
click at [454, 13] on button "New Item" at bounding box center [450, 9] width 38 height 11
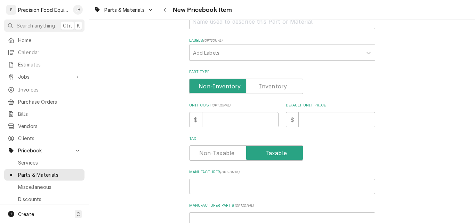
scroll to position [174, 0]
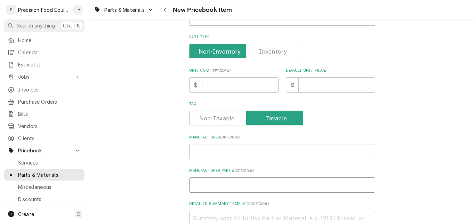
click at [214, 183] on input "Manufacturer Part # ( optional )" at bounding box center [282, 184] width 186 height 15
type textarea "x"
type input "6"
type textarea "x"
type input "60"
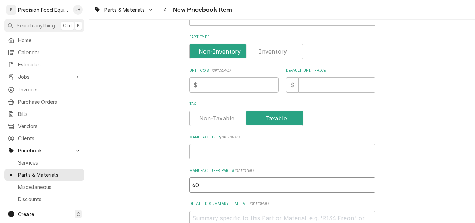
type textarea "x"
type input "600"
type textarea "x"
type input "6007"
type textarea "x"
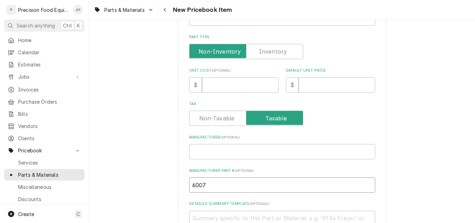
type input "60070"
type textarea "x"
type input "600707"
type textarea "x"
type input "6007070"
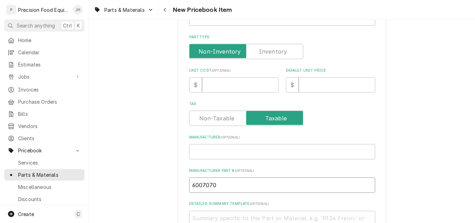
type textarea "x"
type input "60070701"
click at [310, 87] on input "Default Unit Price" at bounding box center [337, 84] width 77 height 15
type textarea "x"
type input "3"
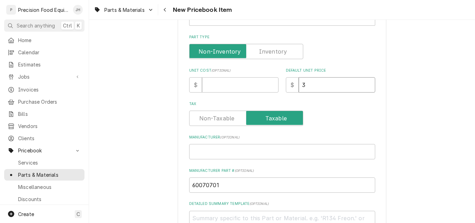
type textarea "x"
type input "36"
type textarea "x"
type input "366"
click at [250, 151] on input "Manufacturer ( optional )" at bounding box center [282, 151] width 186 height 15
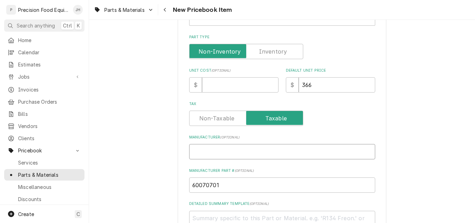
type textarea "x"
type input "P"
type textarea "x"
type input "Pi"
type textarea "x"
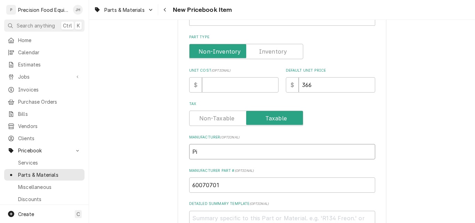
type input "Pit"
type textarea "x"
type input "Pitc"
type textarea "x"
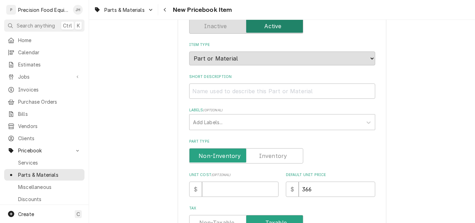
type input "Pitco"
paste input "HI Limit Thermostat, Manual Reset"
type textarea "x"
type input "HI Limit Thermostat, Manual Reset"
click at [266, 92] on input "HI Limit Thermostat, Manual Reset" at bounding box center [282, 91] width 186 height 15
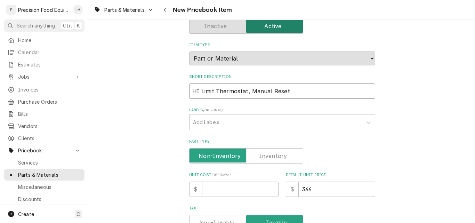
type textarea "x"
type input "HI Limit Thermostat, Manua Reset"
type textarea "x"
type input "HI Limit Thermostat, Manu Reset"
type textarea "x"
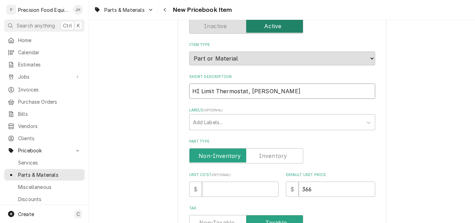
type input "HI Limit Thermostat, Man Reset"
type textarea "x"
type input "HI Limit Thermostat, Man. Reset"
click at [267, 154] on label "Part Type" at bounding box center [246, 155] width 114 height 15
click at [267, 154] on input "Part Type" at bounding box center [246, 155] width 108 height 15
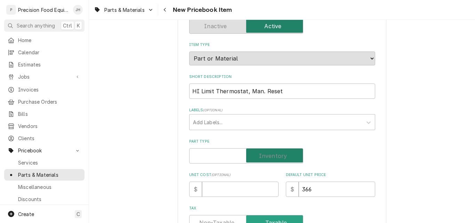
checkbox input "true"
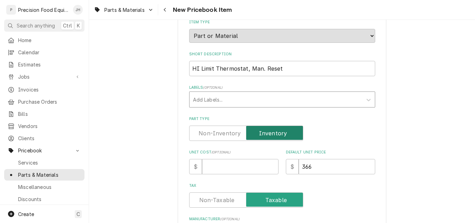
scroll to position [104, 0]
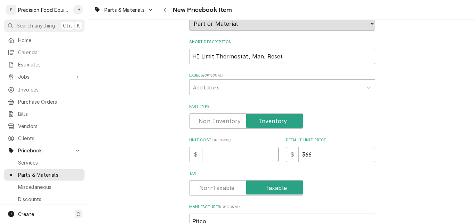
click at [221, 152] on input "Unit Cost ( optional )" at bounding box center [240, 154] width 77 height 15
type textarea "x"
type input "6"
type textarea "x"
type input "69"
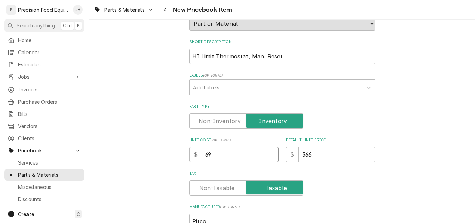
type textarea "x"
type input "69.5"
type textarea "x"
type input "69.55"
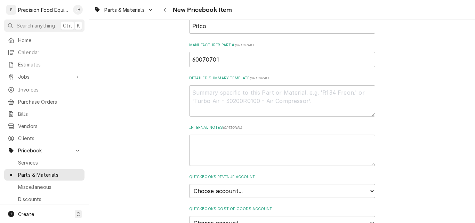
scroll to position [313, 0]
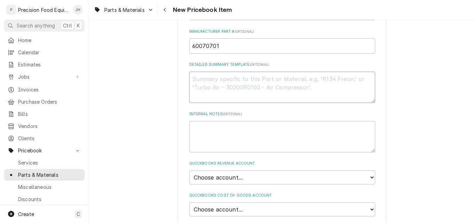
paste textarea "HI Limit Thermostat, Manual Reset"
type textarea "x"
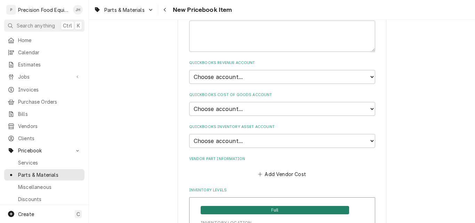
scroll to position [418, 0]
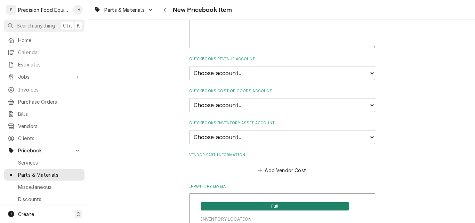
type textarea "HI Limit Thermostat, Manual Reset"
click at [248, 70] on select "Choose account... Discount Income Misc Income Non taxable issues 46600: Parts a…" at bounding box center [282, 73] width 186 height 14
select select "8000000A-1210141275"
click at [189, 66] on select "Choose account... Discount Income Misc Income Non taxable issues 46600: Parts a…" at bounding box center [282, 73] width 186 height 14
type textarea "x"
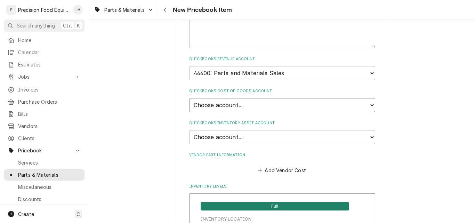
click at [242, 105] on select "Choose account... Loss Expense Loss Expense 11/3/2014 Loss Expense 11/4/2014 Co…" at bounding box center [282, 105] width 186 height 14
select select "80000023-1210145225"
click at [189, 98] on select "Choose account... Loss Expense Loss Expense 11/3/2014 Loss Expense 11/4/2014 Co…" at bounding box center [282, 105] width 186 height 14
type textarea "x"
click at [240, 137] on select "Choose account... Undeposited Funds Inventory Asset Payroll Asset" at bounding box center [282, 137] width 186 height 14
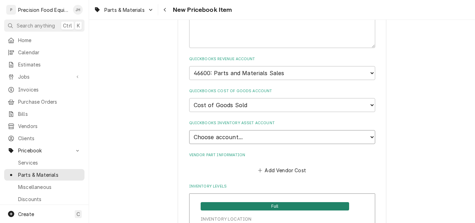
select select "80000022-1210145225"
click at [189, 130] on select "Choose account... Undeposited Funds Inventory Asset Payroll Asset" at bounding box center [282, 137] width 186 height 14
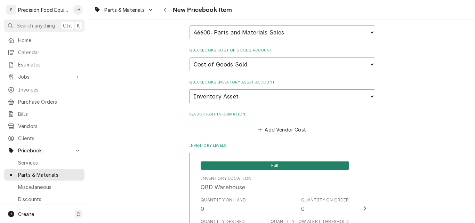
scroll to position [522, 0]
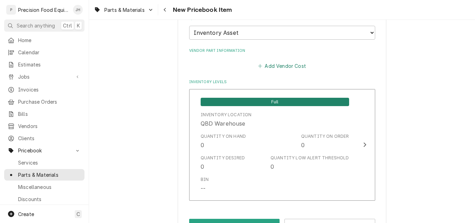
click at [289, 66] on button "Add Vendor Cost" at bounding box center [282, 66] width 50 height 10
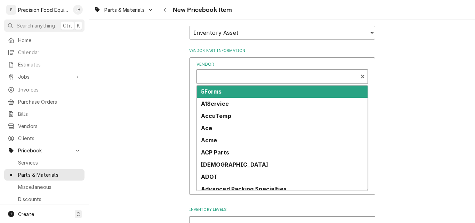
type textarea "x"
click at [229, 80] on div "Vendor" at bounding box center [277, 79] width 154 height 17
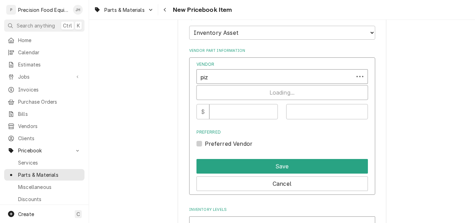
type input "pizz"
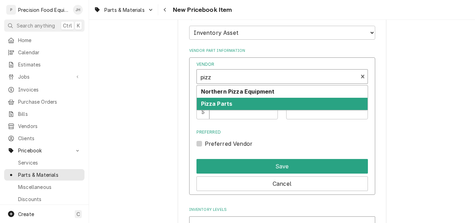
click at [231, 101] on strong "Pizza Parts" at bounding box center [217, 103] width 32 height 7
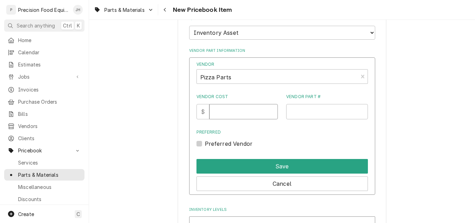
click at [230, 112] on input "Vendor Cost" at bounding box center [243, 111] width 69 height 15
type input "69.55"
type input "60070701"
click at [205, 145] on label "Preferred Vendor" at bounding box center [229, 144] width 48 height 8
click at [205, 145] on input "Preferred" at bounding box center [291, 147] width 172 height 15
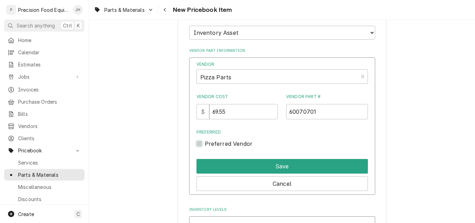
checkbox input "true"
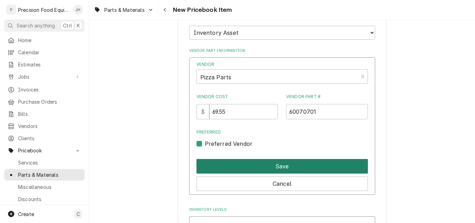
click at [248, 162] on button "Save" at bounding box center [283, 166] width 172 height 15
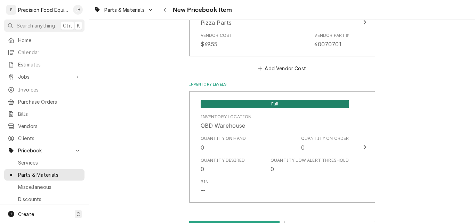
scroll to position [617, 0]
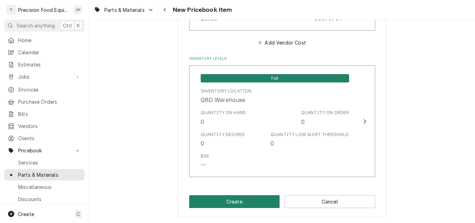
click at [249, 201] on button "Create" at bounding box center [234, 201] width 91 height 13
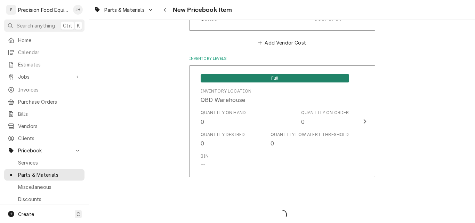
type textarea "x"
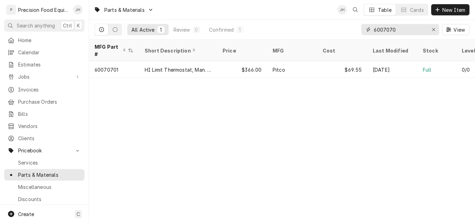
drag, startPoint x: 405, startPoint y: 31, endPoint x: 334, endPoint y: 29, distance: 71.0
click at [334, 29] on div "All Active 1 Review 0 Confirmed 1 6007070 View" at bounding box center [282, 29] width 375 height 19
paste input "915373"
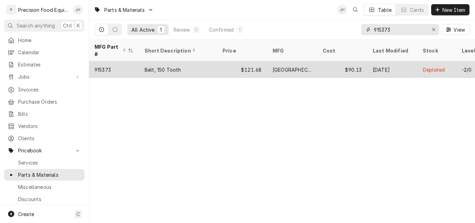
type input "915373"
click at [222, 63] on div "$121.68" at bounding box center [242, 69] width 50 height 17
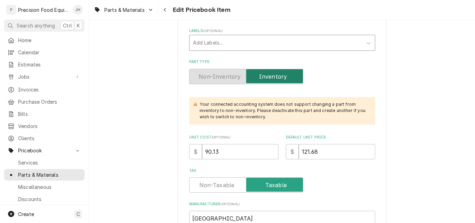
scroll to position [209, 0]
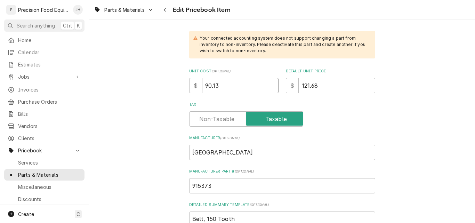
drag, startPoint x: 226, startPoint y: 78, endPoint x: 175, endPoint y: 90, distance: 52.1
type textarea "x"
type input "2"
type textarea "x"
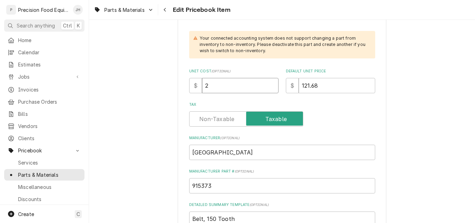
type input "29"
type textarea "x"
type input "29.5"
type textarea "x"
type input "29.55"
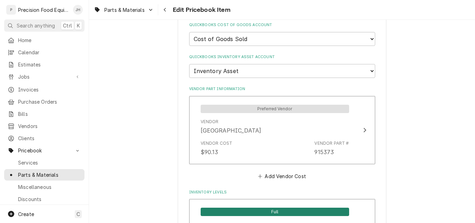
scroll to position [522, 0]
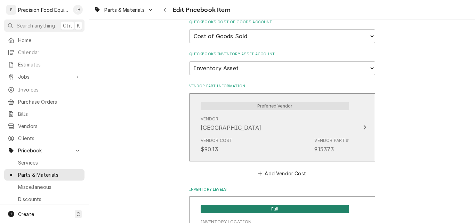
click at [265, 141] on div "Vendor Cost $90.13 Vendor Part # 915373" at bounding box center [275, 146] width 149 height 22
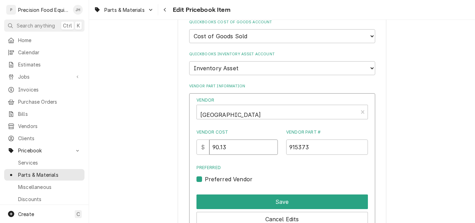
drag, startPoint x: 233, startPoint y: 148, endPoint x: 191, endPoint y: 148, distance: 41.4
click at [191, 148] on div "Vendor Hobart Vendor Cost $ 90.13 Vendor Part # 915373 Preferred Preferred Vend…" at bounding box center [282, 170] width 186 height 155
type input "29.55"
type textarea "x"
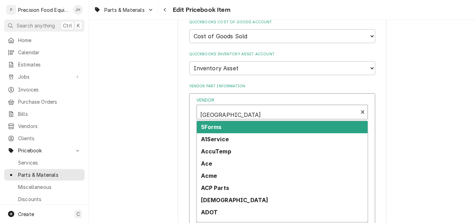
scroll to position [2, 0]
click at [224, 114] on div "Vendor" at bounding box center [277, 112] width 154 height 17
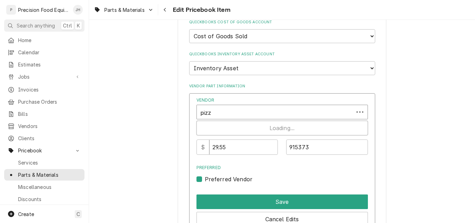
type input "pizza"
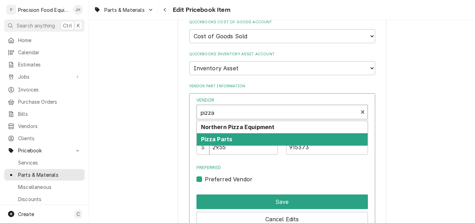
click at [219, 142] on strong "Pizza Parts" at bounding box center [217, 139] width 32 height 7
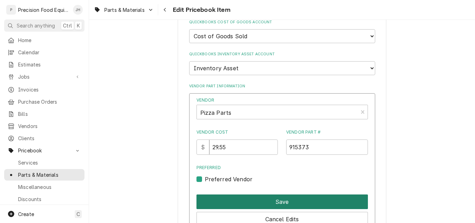
click at [252, 201] on button "Save" at bounding box center [283, 201] width 172 height 15
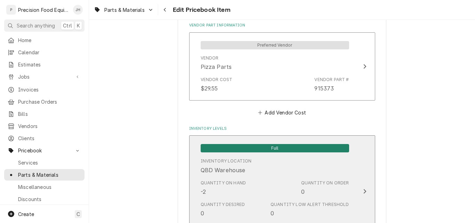
scroll to position [696, 0]
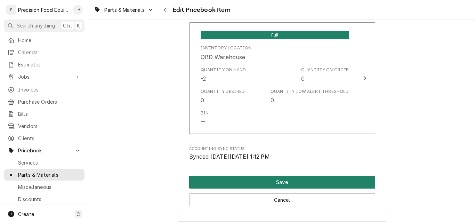
click at [288, 176] on button "Save" at bounding box center [282, 182] width 186 height 13
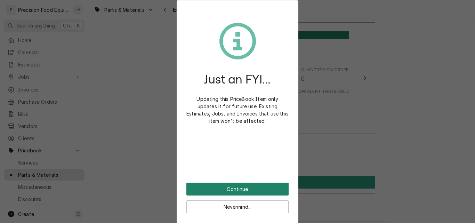
click at [261, 190] on button "Continue" at bounding box center [237, 189] width 102 height 13
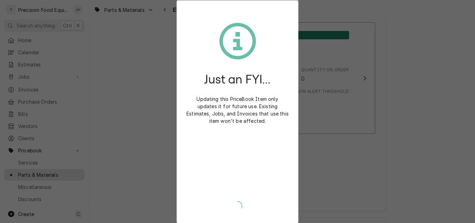
type textarea "x"
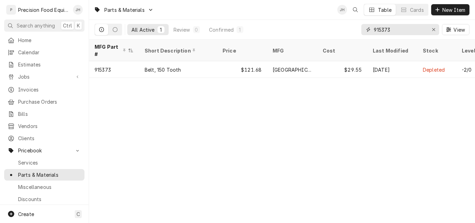
drag, startPoint x: 397, startPoint y: 31, endPoint x: 358, endPoint y: 31, distance: 39.0
click at [358, 31] on div "All Active 1 Review 0 Confirmed 1 915373 View" at bounding box center [282, 29] width 375 height 19
paste input "PP10429"
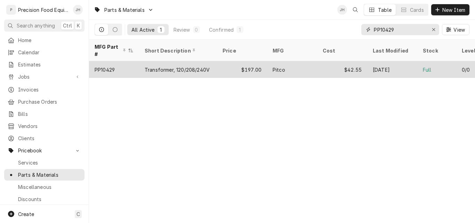
type input "PP10429"
click at [325, 63] on div "$42.55" at bounding box center [342, 69] width 50 height 17
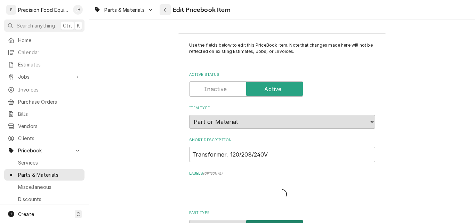
type textarea "x"
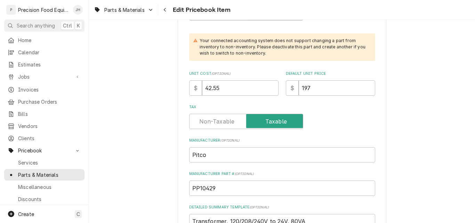
scroll to position [209, 0]
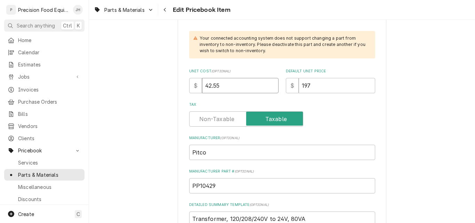
drag, startPoint x: 249, startPoint y: 93, endPoint x: 161, endPoint y: 93, distance: 88.7
type input "46"
type textarea "x"
type input "46.5"
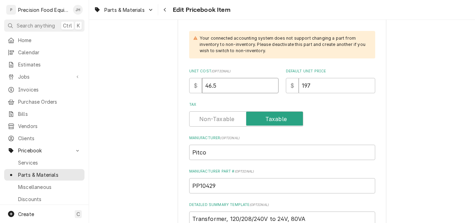
type textarea "x"
type input "46.55"
drag, startPoint x: 328, startPoint y: 86, endPoint x: 233, endPoint y: 86, distance: 95.0
click at [233, 86] on div "Unit Cost ( optional ) $ 46.55 Default Unit Price $ 197" at bounding box center [282, 81] width 186 height 25
type textarea "x"
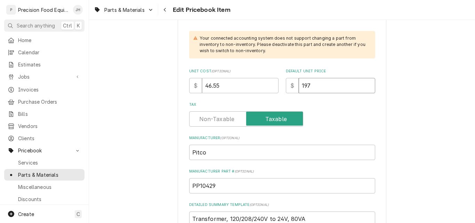
type input "2"
type textarea "x"
type input "22"
type textarea "x"
type input "222"
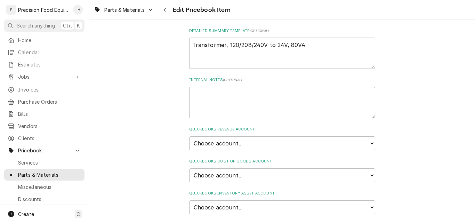
scroll to position [452, 0]
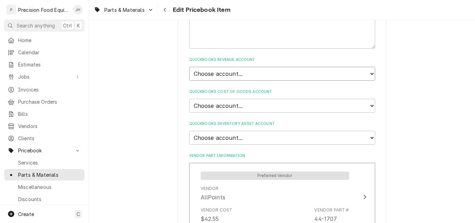
click at [258, 74] on select "Choose account... Discount Income Misc Income Non taxable issues 46600: Parts a…" at bounding box center [282, 74] width 186 height 14
select select "8000000A-1210141275"
click at [189, 67] on select "Choose account... Discount Income Misc Income Non taxable issues 46600: Parts a…" at bounding box center [282, 74] width 186 height 14
type textarea "x"
click at [243, 106] on select "Choose account... Loss Expense Loss Expense [DATE] Loss Expense [DATE] Cost of …" at bounding box center [282, 106] width 186 height 14
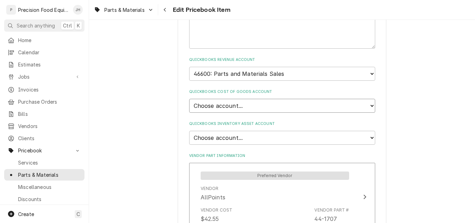
select select "80000023-1210145225"
click at [189, 99] on select "Choose account... Loss Expense Loss Expense [DATE] Loss Expense [DATE] Cost of …" at bounding box center [282, 106] width 186 height 14
type textarea "x"
click at [240, 138] on select "Choose account... Undeposited Funds Inventory Asset Payroll Asset" at bounding box center [282, 138] width 186 height 14
select select "80000022-1210145225"
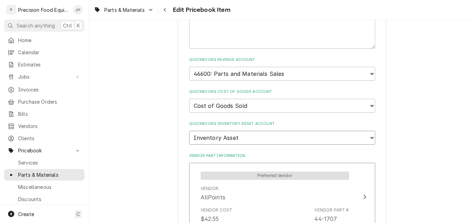
click at [189, 131] on select "Choose account... Undeposited Funds Inventory Asset Payroll Asset" at bounding box center [282, 138] width 186 height 14
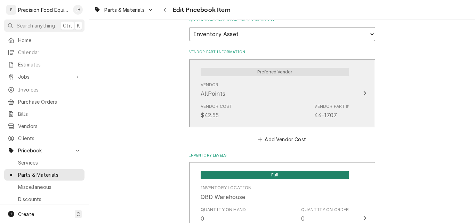
scroll to position [557, 0]
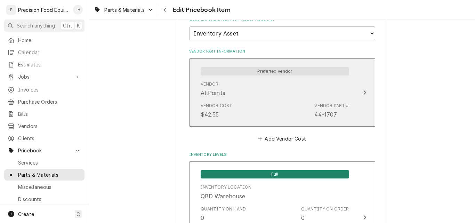
click at [250, 100] on div "Vendor Cost $42.55 Vendor Part # 44-1707" at bounding box center [275, 111] width 149 height 22
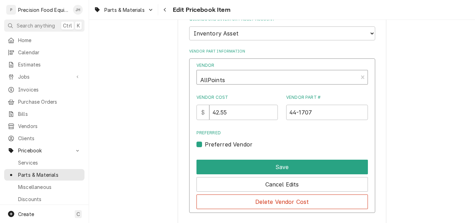
type textarea "x"
click at [244, 79] on div "Vendor" at bounding box center [277, 80] width 154 height 17
type input "pizza"
type input "46.55"
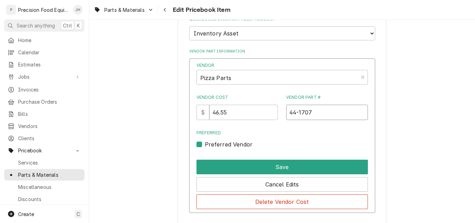
paste input "PP10429"
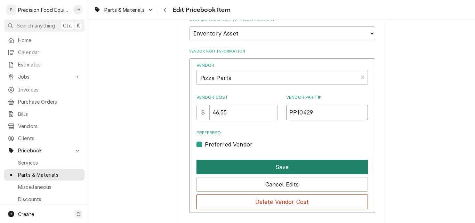
type input "PP10429"
click at [261, 165] on button "Save" at bounding box center [283, 167] width 172 height 15
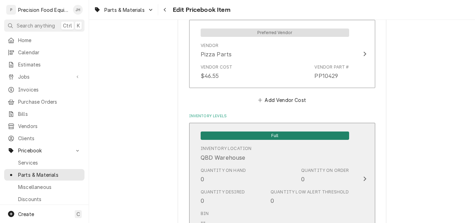
scroll to position [661, 0]
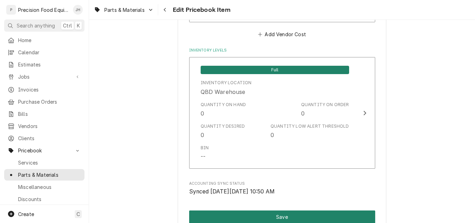
click at [265, 216] on button "Save" at bounding box center [282, 216] width 186 height 13
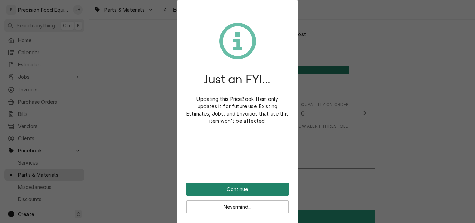
click at [264, 189] on button "Continue" at bounding box center [237, 189] width 102 height 13
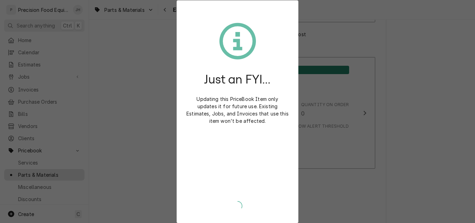
type textarea "x"
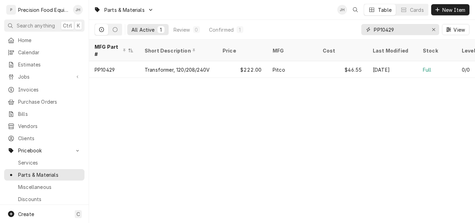
drag, startPoint x: 399, startPoint y: 29, endPoint x: 361, endPoint y: 29, distance: 37.9
click at [361, 29] on div "All Active 1 Review 0 Confirmed 1 PP10429 View" at bounding box center [282, 29] width 375 height 19
paste input "XP4501-S"
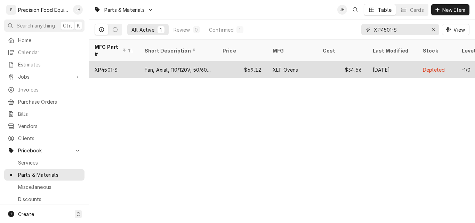
type input "XP4501-S"
click at [203, 66] on div "Fan, Axial, 110/120V, 50/60HZ" at bounding box center [178, 69] width 67 height 7
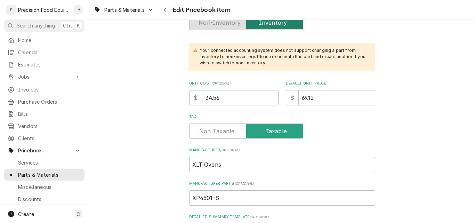
scroll to position [209, 0]
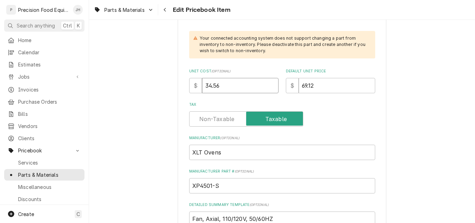
drag, startPoint x: 221, startPoint y: 86, endPoint x: 176, endPoint y: 89, distance: 44.3
type textarea "x"
type input "2"
type textarea "x"
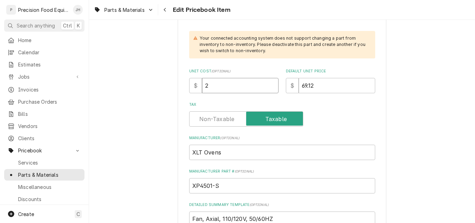
type input "26"
type textarea "x"
type input "26.5"
type textarea "x"
type input "26.50"
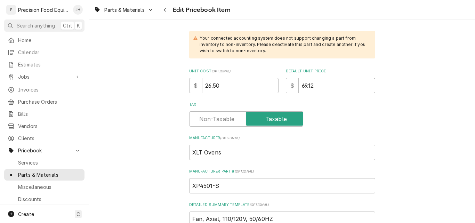
drag, startPoint x: 316, startPoint y: 87, endPoint x: 283, endPoint y: 86, distance: 33.8
click at [283, 86] on div "Unit Cost ( optional ) $ 26.50 Default Unit Price $ 69.12" at bounding box center [282, 81] width 186 height 25
type textarea "x"
type input "5"
type textarea "x"
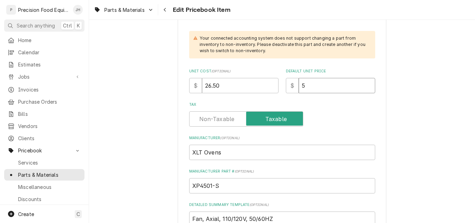
type input "52"
type textarea "x"
type input "5"
type textarea "x"
type input "53"
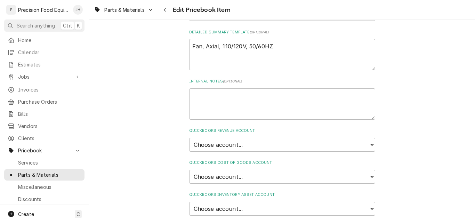
scroll to position [383, 0]
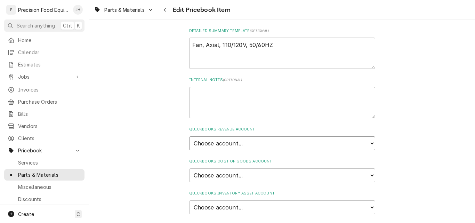
click at [263, 145] on select "Choose account... Discount Income Misc Income Non taxable issues 46600: Parts a…" at bounding box center [282, 143] width 186 height 14
select select "8000000A-1210141275"
click at [189, 136] on select "Choose account... Discount Income Misc Income Non taxable issues 46600: Parts a…" at bounding box center [282, 143] width 186 height 14
type textarea "x"
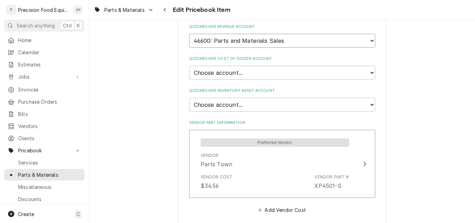
scroll to position [487, 0]
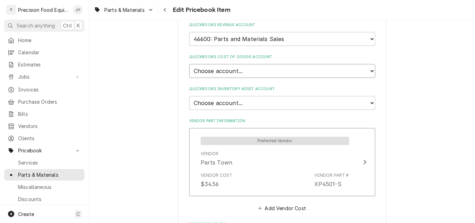
click at [267, 69] on select "Choose account... Loss Expense Loss Expense 11/3/2014 Loss Expense 11/4/2014 Co…" at bounding box center [282, 71] width 186 height 14
select select "80000023-1210145225"
click at [189, 64] on select "Choose account... Loss Expense Loss Expense [DATE] Loss Expense [DATE] Cost of …" at bounding box center [282, 71] width 186 height 14
type textarea "x"
click at [249, 105] on select "Choose account... Undeposited Funds Inventory Asset Payroll Asset" at bounding box center [282, 103] width 186 height 14
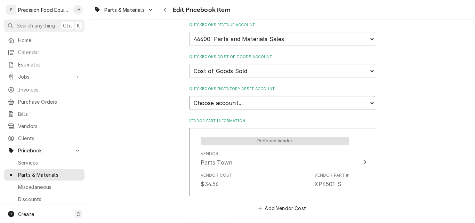
select select "80000022-1210145225"
click at [189, 96] on select "Choose account... Undeposited Funds Inventory Asset Payroll Asset" at bounding box center [282, 103] width 186 height 14
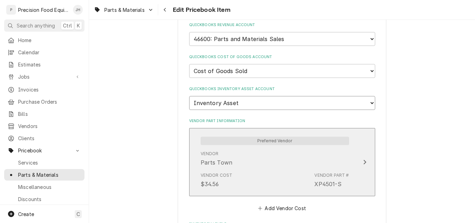
type textarea "x"
click at [255, 170] on div "Vendor Cost $34.56 Vendor Part # XP4501-S" at bounding box center [275, 180] width 149 height 22
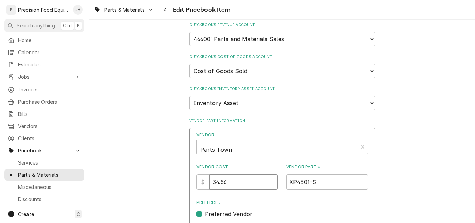
drag, startPoint x: 235, startPoint y: 182, endPoint x: 211, endPoint y: 185, distance: 23.5
click at [211, 185] on div "$ 34.56" at bounding box center [238, 181] width 82 height 15
type input "26.50"
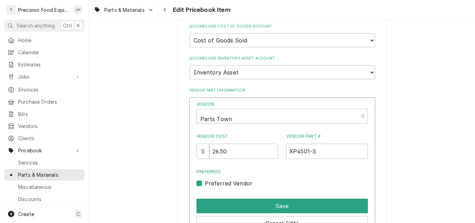
scroll to position [591, 0]
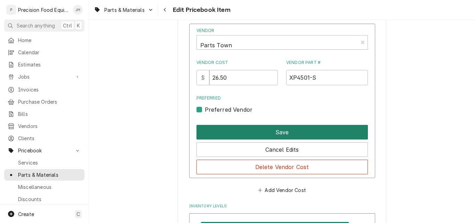
click at [269, 134] on button "Save" at bounding box center [283, 132] width 172 height 15
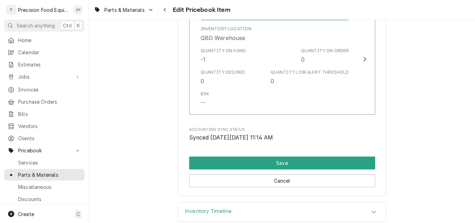
scroll to position [760, 0]
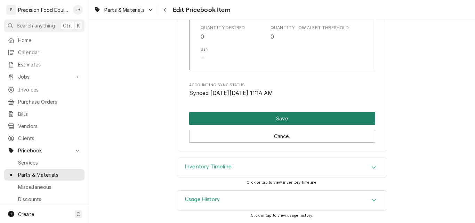
click at [274, 117] on button "Save" at bounding box center [282, 118] width 186 height 13
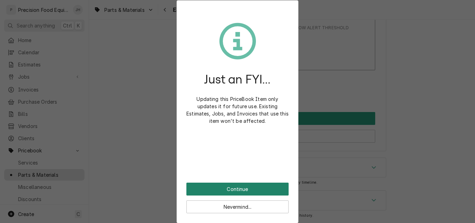
click at [236, 191] on button "Continue" at bounding box center [237, 189] width 102 height 13
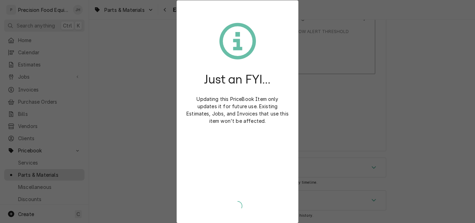
scroll to position [756, 0]
type textarea "x"
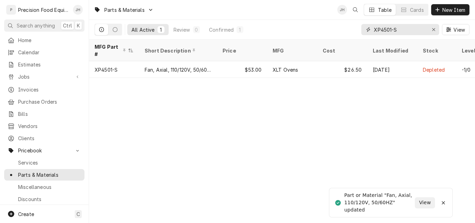
drag, startPoint x: 364, startPoint y: 30, endPoint x: 351, endPoint y: 30, distance: 12.5
click at [351, 30] on div "All Active 1 Review 0 Confirmed 1 XP4501-S View" at bounding box center [282, 29] width 375 height 19
paste input "4203-DI-SQ"
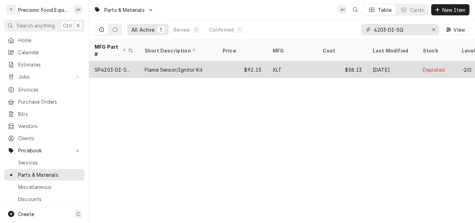
type input "4203-DI-SQ"
click at [153, 66] on div "Flame Sensor/Ignitor Kit" at bounding box center [174, 69] width 58 height 7
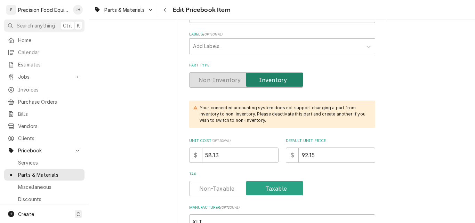
scroll to position [174, 0]
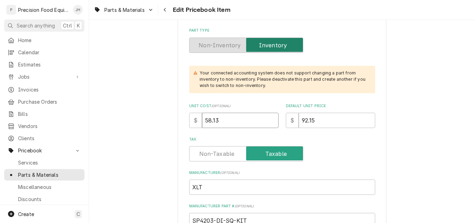
drag, startPoint x: 219, startPoint y: 119, endPoint x: 186, endPoint y: 119, distance: 32.4
click at [189, 119] on div "$ 58.13" at bounding box center [233, 120] width 89 height 15
type textarea "x"
type input "5"
type textarea "x"
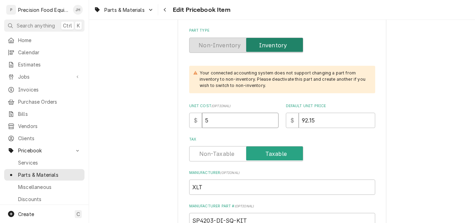
type input "53"
type textarea "x"
type input "53.9"
type textarea "x"
type input "53.98"
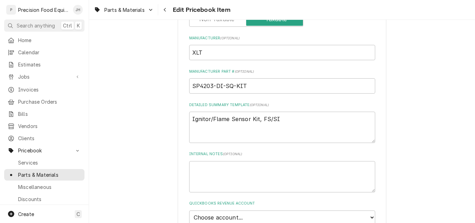
scroll to position [348, 0]
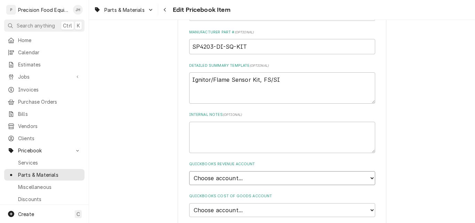
click at [250, 177] on select "Choose account... Discount Income Misc Income Non taxable issues 46600: Parts a…" at bounding box center [282, 178] width 186 height 14
select select "8000000A-1210141275"
click at [189, 171] on select "Choose account... Discount Income Misc Income Non taxable issues 46600: Parts a…" at bounding box center [282, 178] width 186 height 14
type textarea "x"
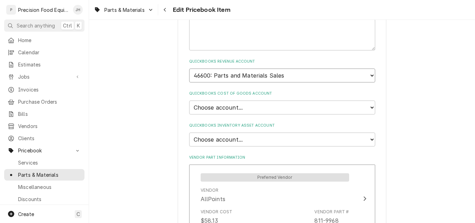
scroll to position [452, 0]
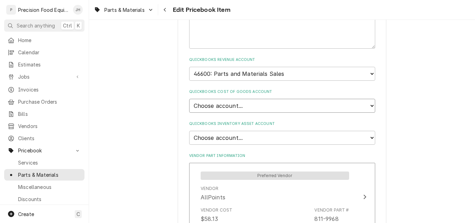
click at [244, 104] on select "Choose account... Loss Expense Loss Expense 11/3/2014 Loss Expense 11/4/2014 Co…" at bounding box center [282, 106] width 186 height 14
select select "80000023-1210145225"
click at [189, 99] on select "Choose account... Loss Expense Loss Expense [DATE] Loss Expense [DATE] Cost of …" at bounding box center [282, 106] width 186 height 14
type textarea "x"
click at [240, 139] on select "Choose account... Undeposited Funds Inventory Asset Payroll Asset" at bounding box center [282, 138] width 186 height 14
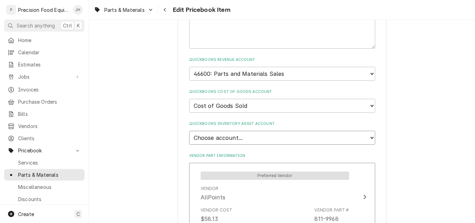
select select "80000022-1210145225"
click at [189, 131] on select "Choose account... Undeposited Funds Inventory Asset Payroll Asset" at bounding box center [282, 138] width 186 height 14
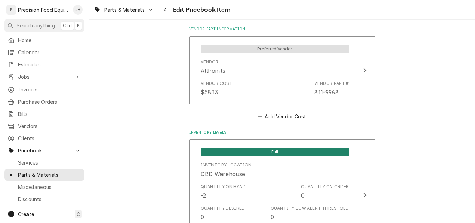
scroll to position [591, 0]
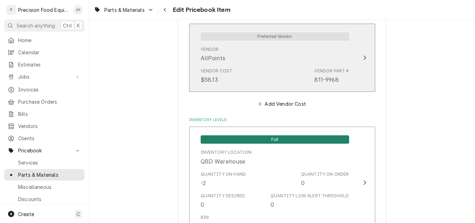
click at [244, 66] on div "Vendor Cost $58.13 Vendor Part # 811-9968" at bounding box center [275, 76] width 149 height 22
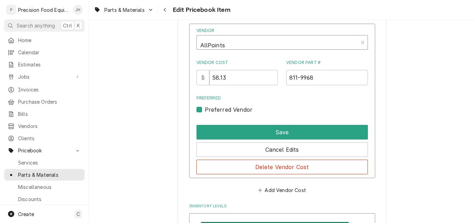
type textarea "x"
click at [239, 43] on div "Vendor" at bounding box center [277, 45] width 154 height 17
type input "pizz"
type input "52.98"
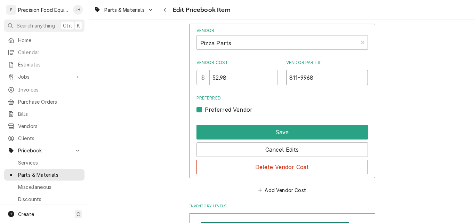
paste input "4203-DI-SQ"
click at [287, 79] on input "4203-DI-SQ" at bounding box center [327, 77] width 82 height 15
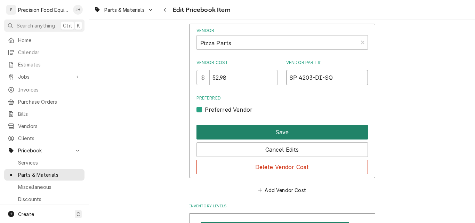
type input "SP 4203-DI-SQ"
click at [284, 132] on button "Save" at bounding box center [283, 132] width 172 height 15
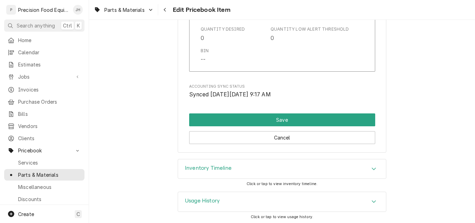
scroll to position [760, 0]
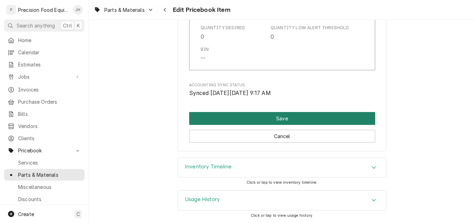
click at [271, 121] on button "Save" at bounding box center [282, 118] width 186 height 13
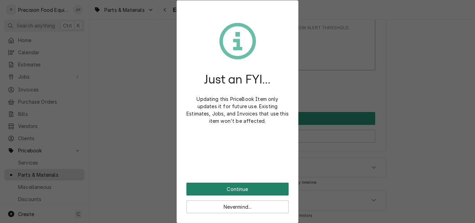
click at [233, 188] on button "Continue" at bounding box center [237, 189] width 102 height 13
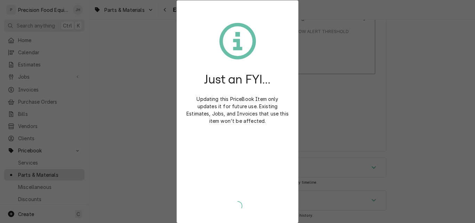
scroll to position [756, 0]
type textarea "x"
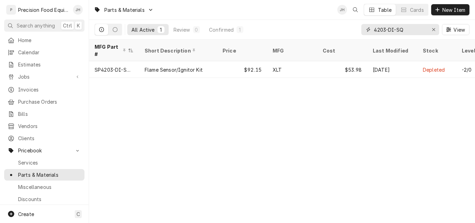
drag, startPoint x: 409, startPoint y: 30, endPoint x: 371, endPoint y: 31, distance: 38.3
click at [371, 31] on div "4203-DI-SQ" at bounding box center [401, 29] width 78 height 11
paste input "XP4207-DI"
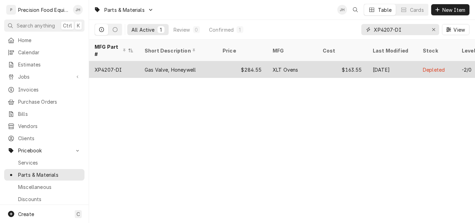
type input "XP4207-DI"
click at [210, 61] on div "Gas Valve, Honeywell" at bounding box center [178, 69] width 78 height 17
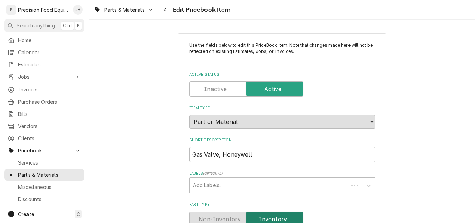
type textarea "x"
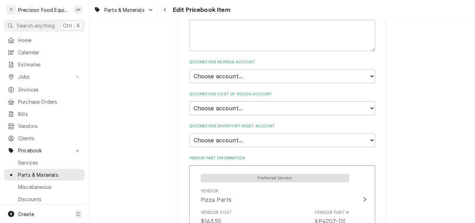
scroll to position [452, 0]
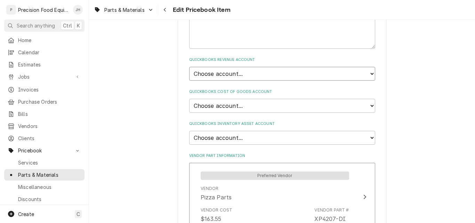
click at [272, 76] on select "Choose account... Discount Income Misc Income Non taxable issues 46600: Parts a…" at bounding box center [282, 74] width 186 height 14
select select "8000000A-1210141275"
click at [189, 67] on select "Choose account... Discount Income Misc Income Non taxable issues 46600: Parts a…" at bounding box center [282, 74] width 186 height 14
type textarea "x"
click at [259, 104] on select "Choose account... Loss Expense Loss Expense 11/3/2014 Loss Expense 11/4/2014 Co…" at bounding box center [282, 106] width 186 height 14
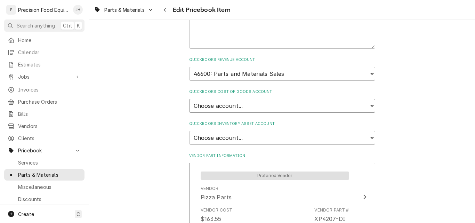
select select "80000023-1210145225"
click at [189, 99] on select "Choose account... Loss Expense Loss Expense 11/3/2014 Loss Expense 11/4/2014 Co…" at bounding box center [282, 106] width 186 height 14
type textarea "x"
click at [250, 137] on select "Choose account... Undeposited Funds Inventory Asset Payroll Asset" at bounding box center [282, 138] width 186 height 14
select select "80000022-1210145225"
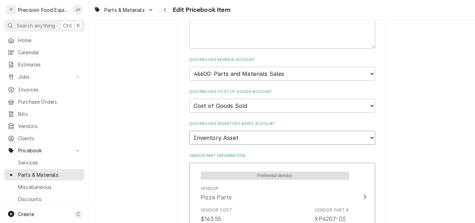
click at [189, 131] on select "Choose account... Undeposited Funds Inventory Asset Payroll Asset" at bounding box center [282, 138] width 186 height 14
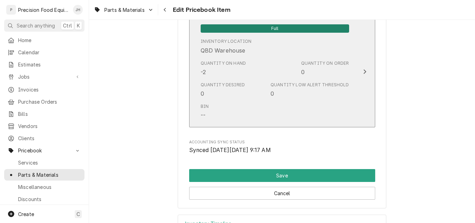
scroll to position [760, 0]
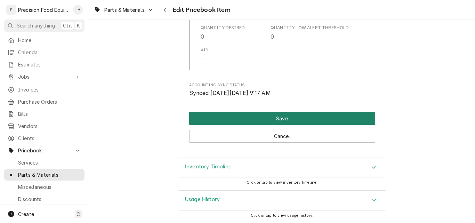
click at [286, 120] on button "Save" at bounding box center [282, 118] width 186 height 13
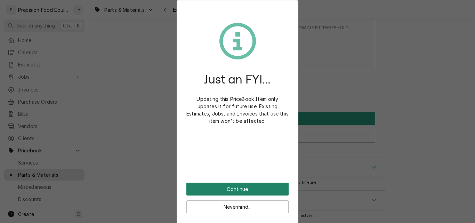
click at [236, 186] on button "Continue" at bounding box center [237, 189] width 102 height 13
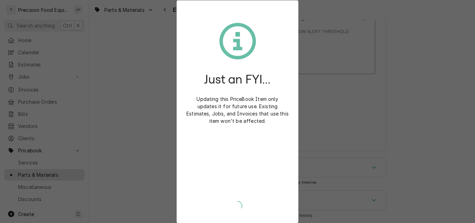
scroll to position [756, 0]
type textarea "x"
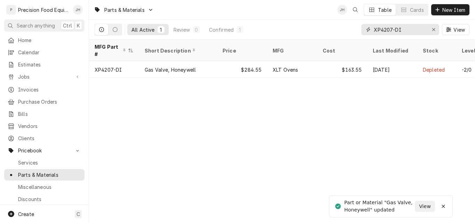
drag, startPoint x: 404, startPoint y: 30, endPoint x: 368, endPoint y: 33, distance: 36.0
click at [368, 33] on div "XP4207-DI" at bounding box center [401, 29] width 78 height 11
paste input "705"
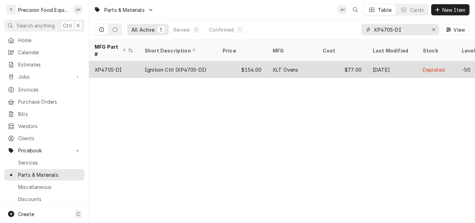
type input "XP4705-DI"
click at [234, 61] on div "$154.00" at bounding box center [242, 69] width 50 height 17
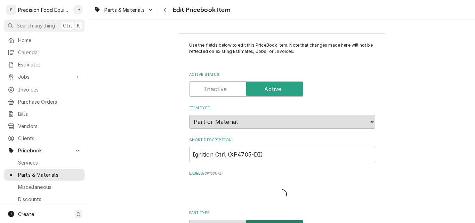
type textarea "x"
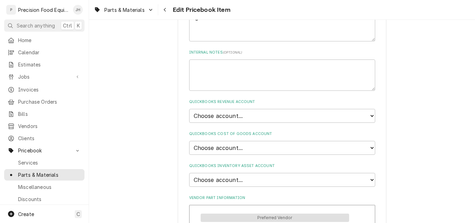
scroll to position [452, 0]
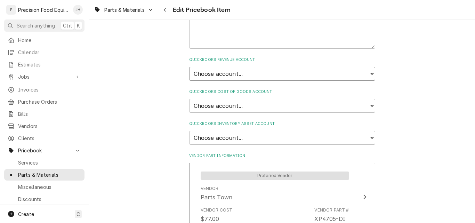
click at [271, 73] on select "Choose account... Discount Income Misc Income Non taxable issues 46600: Parts a…" at bounding box center [282, 74] width 186 height 14
select select "8000000A-1210141275"
click at [189, 67] on select "Choose account... Discount Income Misc Income Non taxable issues 46600: Parts a…" at bounding box center [282, 74] width 186 height 14
type textarea "x"
click at [254, 103] on select "Choose account... Loss Expense Loss Expense 11/3/2014 Loss Expense 11/4/2014 Co…" at bounding box center [282, 106] width 186 height 14
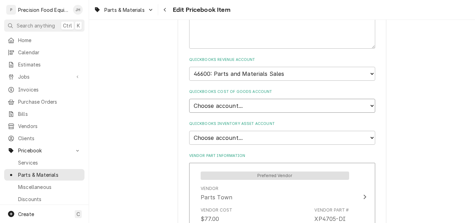
select select "80000023-1210145225"
click at [189, 99] on select "Choose account... Loss Expense Loss Expense 11/3/2014 Loss Expense 11/4/2014 Co…" at bounding box center [282, 106] width 186 height 14
type textarea "x"
click at [249, 138] on select "Choose account... Undeposited Funds Inventory Asset Payroll Asset" at bounding box center [282, 138] width 186 height 14
select select "80000022-1210145225"
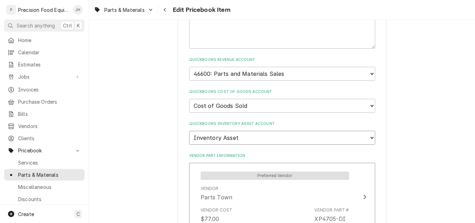
click at [189, 131] on select "Choose account... Undeposited Funds Inventory Asset Payroll Asset" at bounding box center [282, 138] width 186 height 14
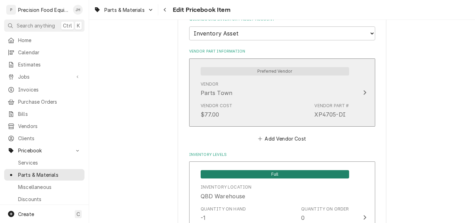
click at [273, 90] on div "Vendor Parts Town" at bounding box center [275, 89] width 149 height 22
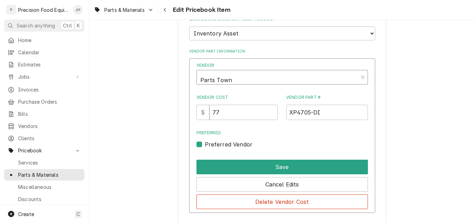
type textarea "x"
click at [243, 76] on div "Vendor" at bounding box center [277, 80] width 154 height 17
type input "pizza"
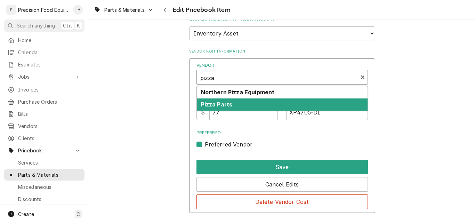
click at [227, 103] on strong "Pizza Parts" at bounding box center [217, 104] width 32 height 7
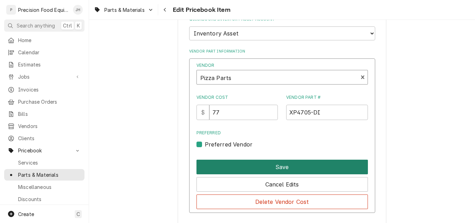
click at [292, 166] on button "Save" at bounding box center [283, 167] width 172 height 15
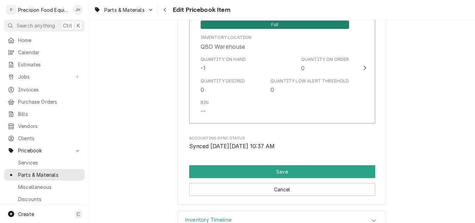
scroll to position [731, 0]
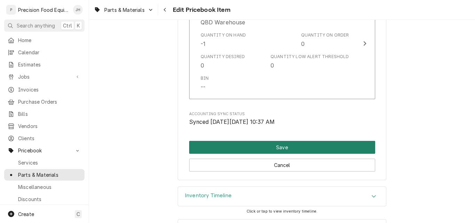
click at [300, 148] on button "Save" at bounding box center [282, 147] width 186 height 13
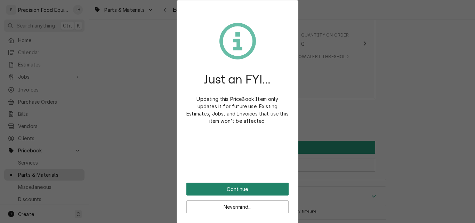
click at [237, 187] on button "Continue" at bounding box center [237, 189] width 102 height 13
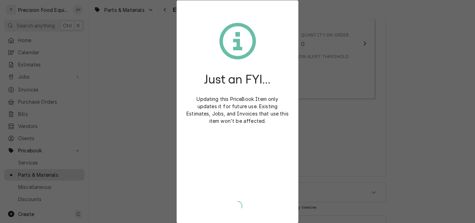
type textarea "x"
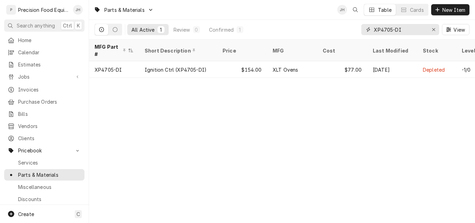
drag, startPoint x: 412, startPoint y: 29, endPoint x: 384, endPoint y: 29, distance: 27.5
click at [384, 29] on input "XP4705-DI" at bounding box center [400, 29] width 52 height 11
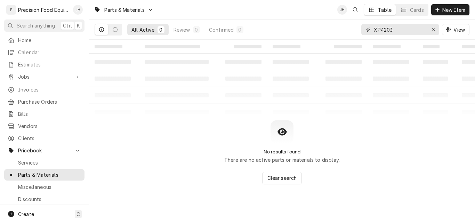
drag, startPoint x: 381, startPoint y: 31, endPoint x: 356, endPoint y: 18, distance: 28.0
click at [349, 28] on div "All Active 0 Review 0 Confirmed 0 XP4203 View" at bounding box center [282, 29] width 375 height 19
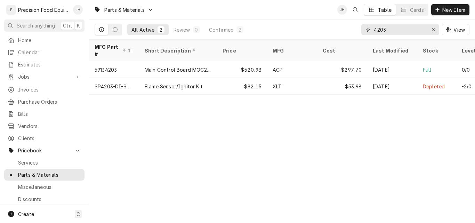
type input "4203"
click at [29, 73] on span "Jobs" at bounding box center [44, 76] width 53 height 7
